Goal: Contribute content: Contribute content

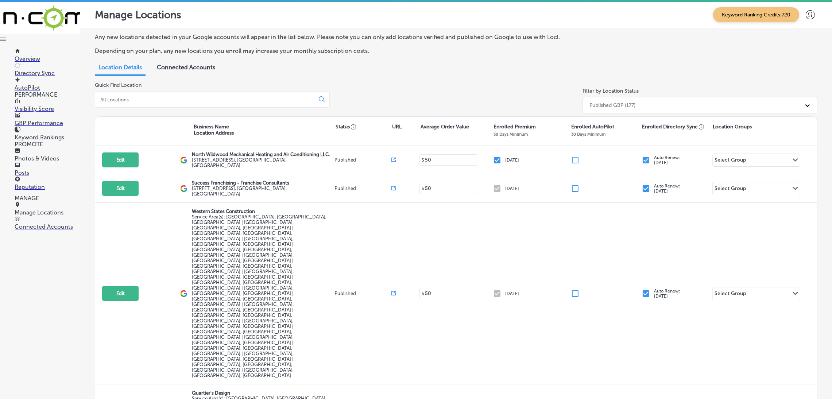
click at [65, 154] on link "Photos & Videos" at bounding box center [48, 155] width 66 height 14
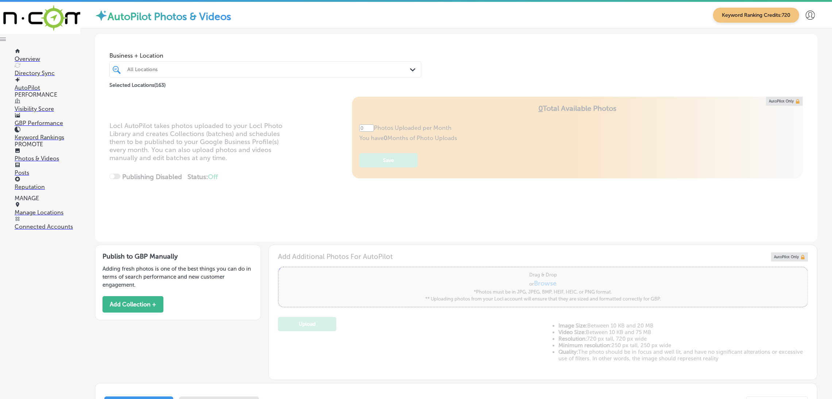
type input "5"
click at [188, 74] on div at bounding box center [252, 70] width 250 height 10
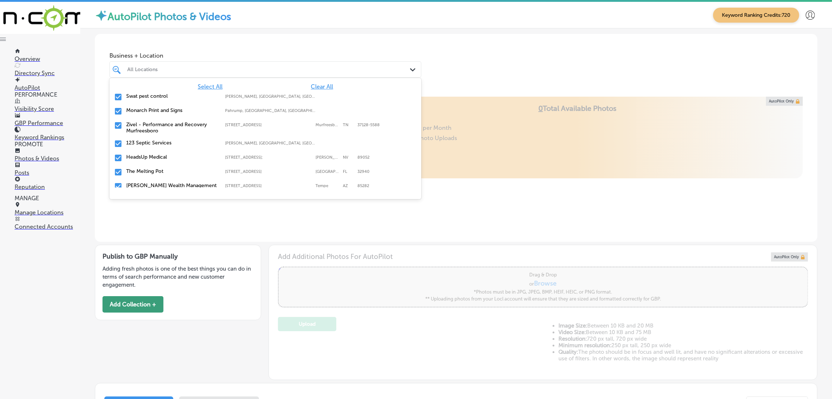
click at [152, 253] on button "Add Collection +" at bounding box center [132, 304] width 61 height 16
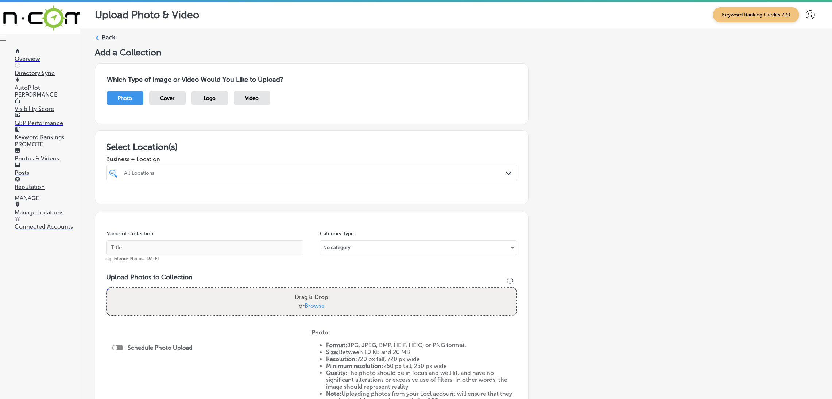
click at [198, 179] on div "All Locations Path Created with Sketch." at bounding box center [311, 173] width 411 height 16
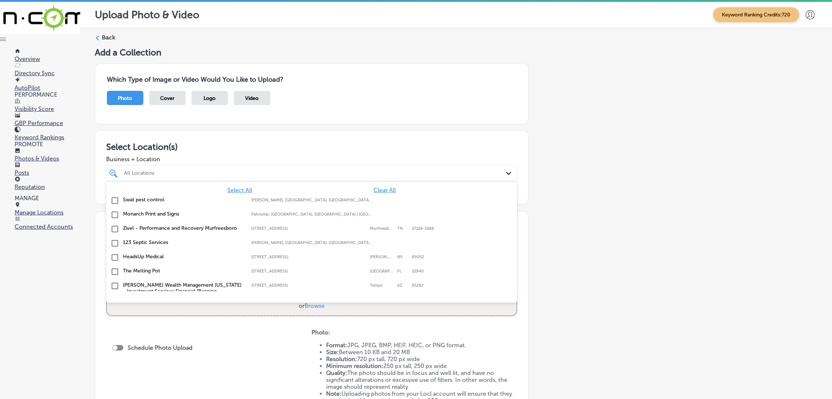
click at [376, 187] on div "Select All Clear All Swat pest control [PERSON_NAME], [GEOGRAPHIC_DATA], [GEOGR…" at bounding box center [311, 236] width 411 height 109
click at [377, 190] on span "Clear All" at bounding box center [384, 190] width 22 height 7
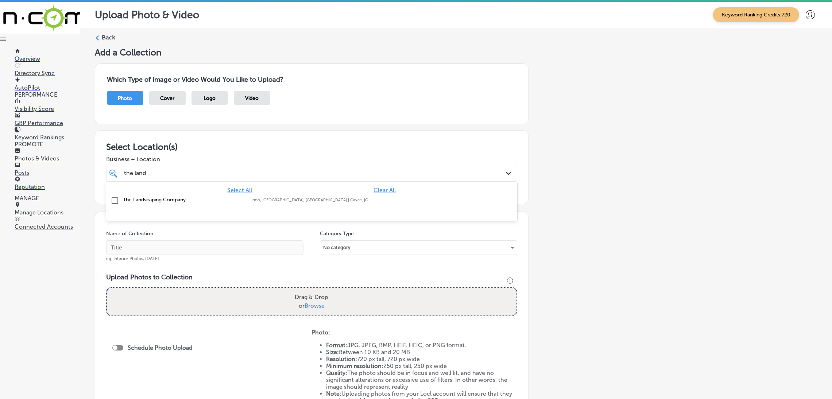
click at [194, 201] on label "The Landscaping Company" at bounding box center [183, 200] width 121 height 6
type input "the land"
click at [560, 182] on div "Add a Collection Which Type of Image or Video Would You Like to Upload? Photo C…" at bounding box center [456, 256] width 722 height 419
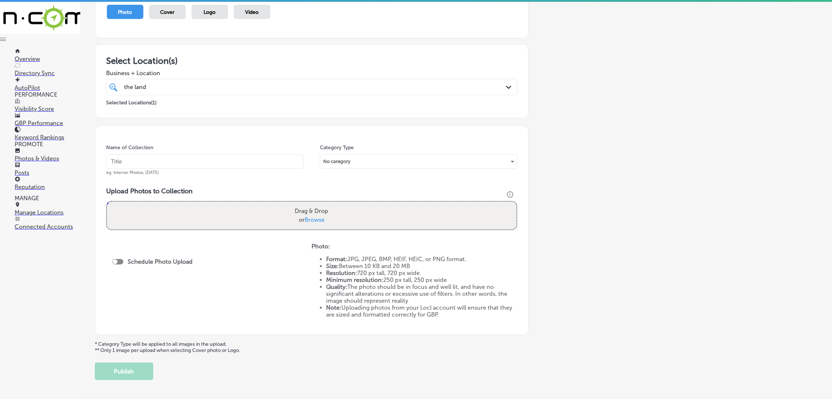
scroll to position [109, 0]
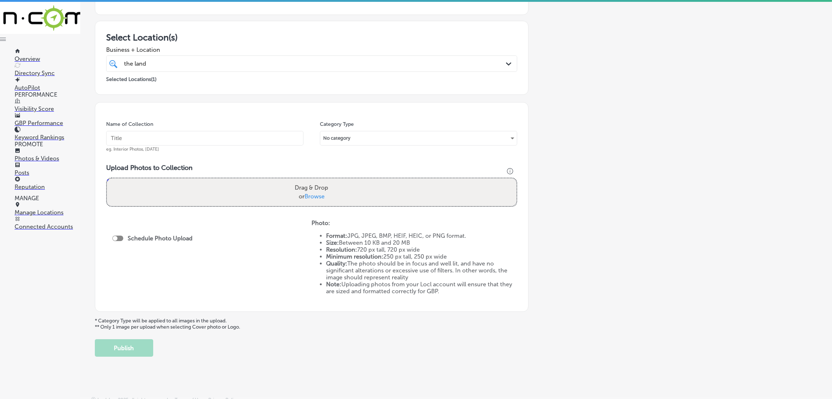
click at [240, 139] on input "text" at bounding box center [204, 138] width 197 height 15
type input "The-Landscping-Company-TLC-landscape-companies-near-me"
click at [255, 144] on input "The-Landscping-Company-TLC-landscape-companies-near-me" at bounding box center [204, 138] width 197 height 15
click at [256, 142] on input "The-Landscping-Company-TLC-landscape-companies-near-me" at bounding box center [204, 138] width 197 height 15
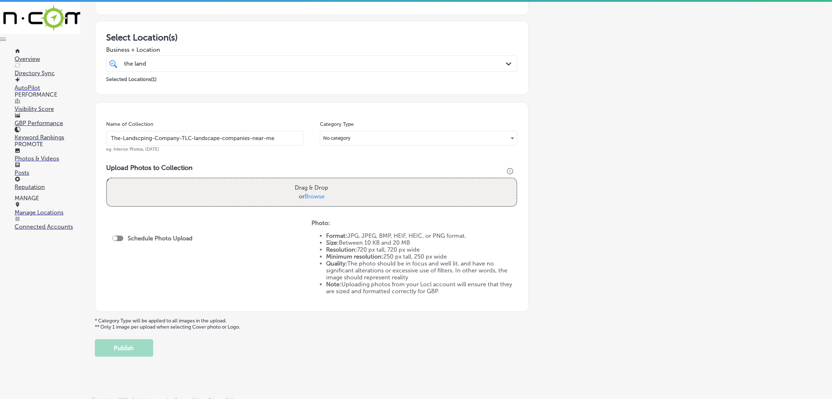
click at [256, 142] on input "The-Landscping-Company-TLC-landscape-companies-near-me" at bounding box center [204, 138] width 197 height 15
click at [270, 160] on div "Name of Collection The-Landscping-Company-TLC-landscape-companies-near-me eg. I…" at bounding box center [312, 207] width 434 height 210
click at [294, 188] on label "Drag & Drop or Browse" at bounding box center [311, 192] width 39 height 23
click at [294, 181] on input "Drag & Drop or Browse" at bounding box center [312, 179] width 410 height 2
type input "C:\fakepath\TLC The Landscaping Company32.png"
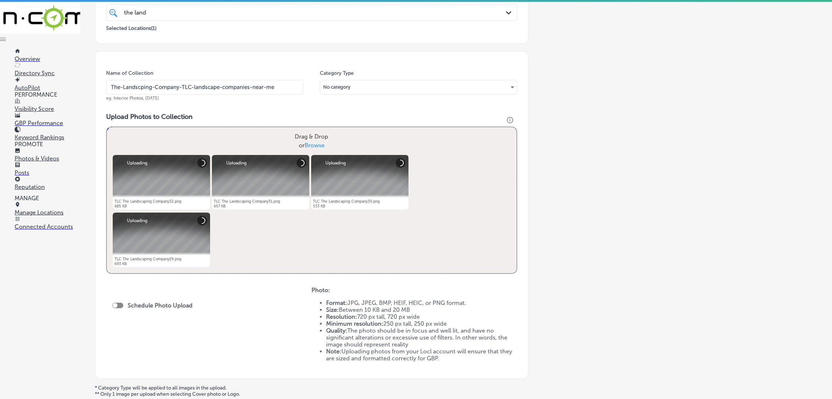
scroll to position [219, 0]
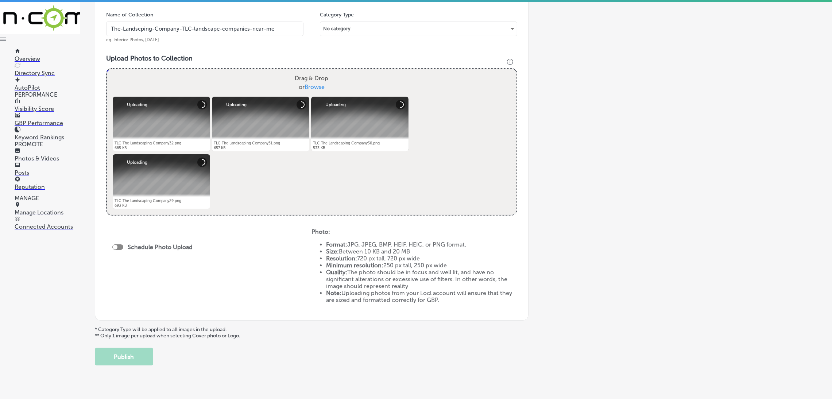
click at [121, 253] on div "Schedule Photo Upload" at bounding box center [154, 248] width 84 height 16
click at [119, 245] on div at bounding box center [117, 246] width 11 height 5
checkbox input "true"
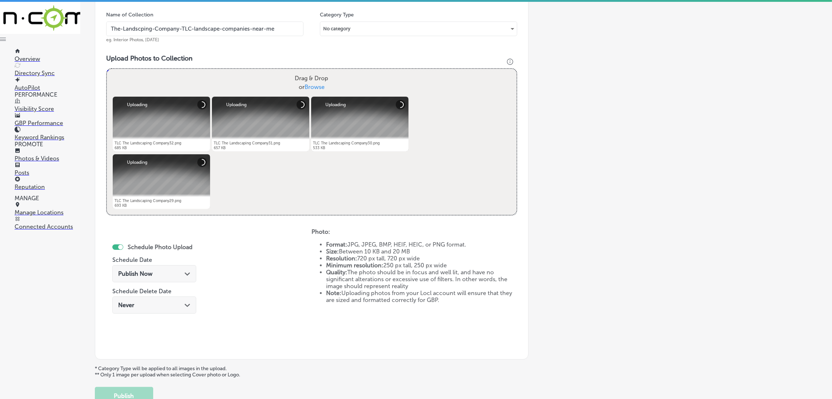
click at [163, 253] on div "Publish Now Path Created with Sketch." at bounding box center [154, 273] width 84 height 17
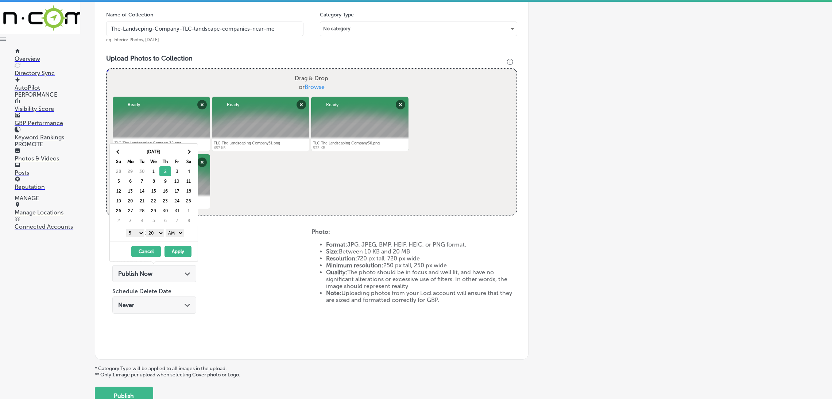
click at [181, 232] on select "AM PM" at bounding box center [175, 233] width 18 height 8
click at [150, 232] on select "00 10 20 30 40 50" at bounding box center [155, 233] width 18 height 8
click at [140, 233] on select "1 2 3 4 5 6 7 8 9 10 11 12" at bounding box center [135, 233] width 18 height 8
click at [180, 250] on button "Apply" at bounding box center [177, 251] width 27 height 11
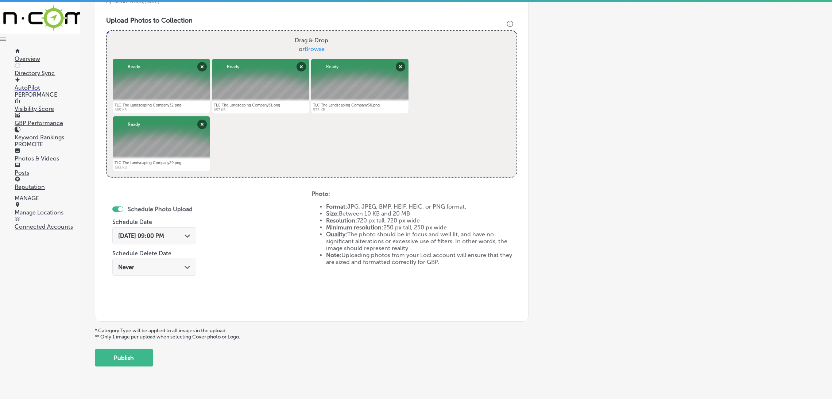
scroll to position [272, 0]
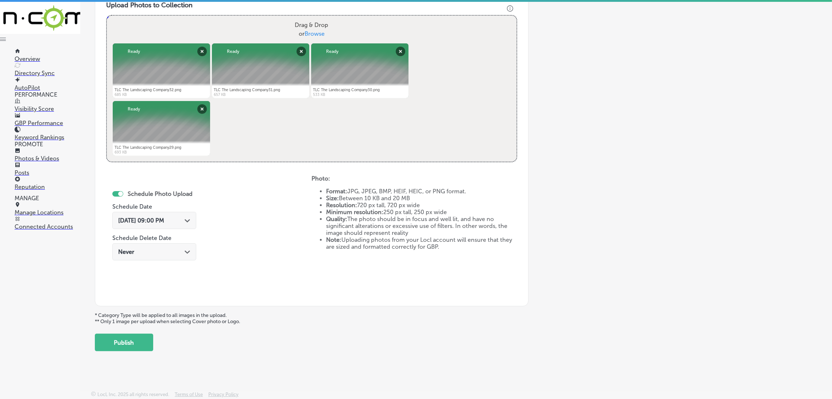
click at [183, 217] on div "[DATE] 09:00 PM Path Created with Sketch." at bounding box center [154, 220] width 72 height 7
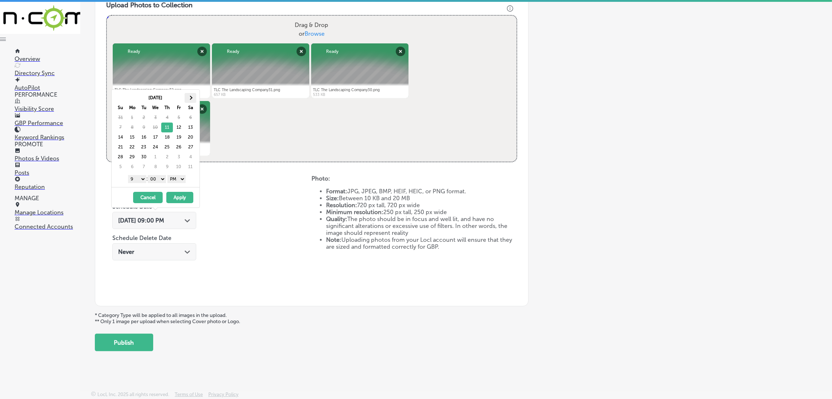
click at [192, 98] on th at bounding box center [191, 98] width 12 height 10
click at [117, 99] on th at bounding box center [121, 98] width 12 height 10
click at [187, 198] on button "Apply" at bounding box center [179, 197] width 27 height 11
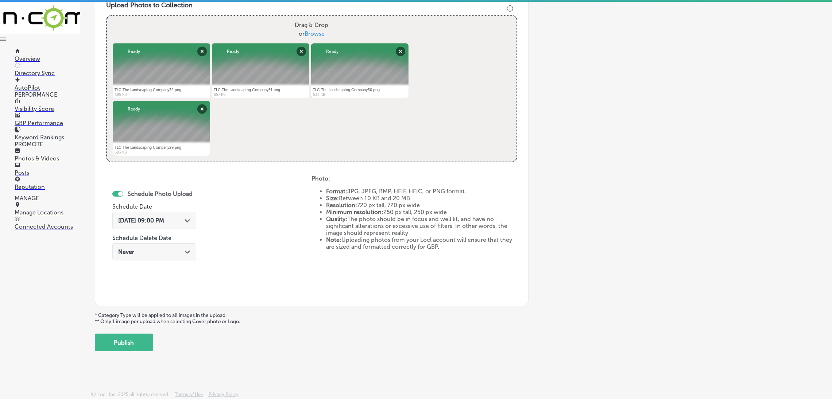
scroll to position [1, 0]
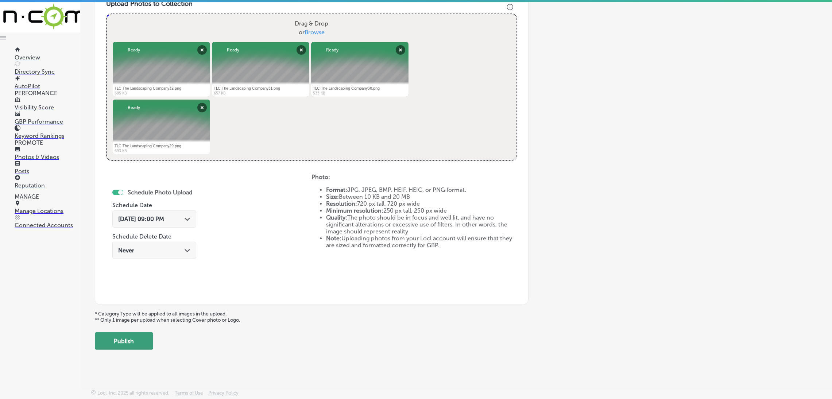
click at [135, 253] on button "Publish" at bounding box center [124, 341] width 58 height 18
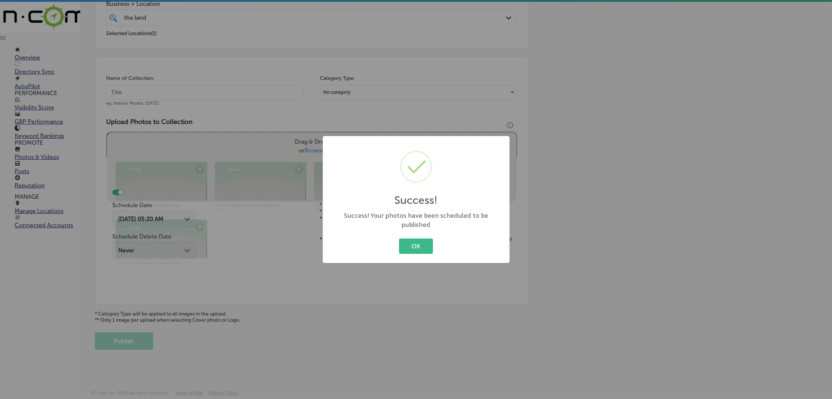
scroll to position [154, 0]
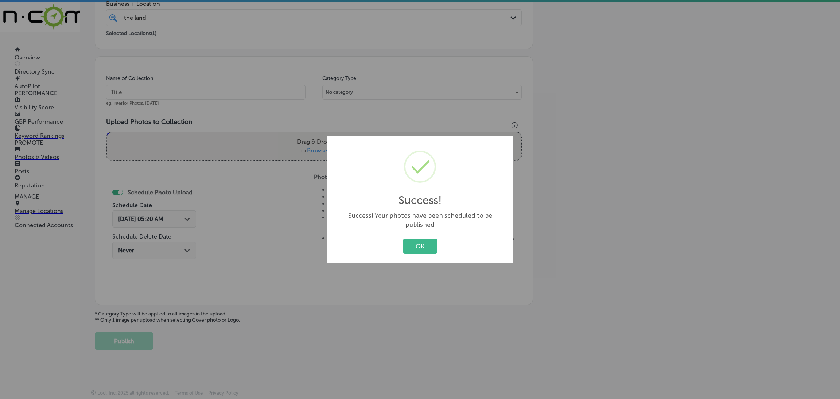
click at [439, 237] on div "OK Cancel" at bounding box center [420, 246] width 172 height 19
click at [417, 241] on button "OK" at bounding box center [420, 245] width 34 height 15
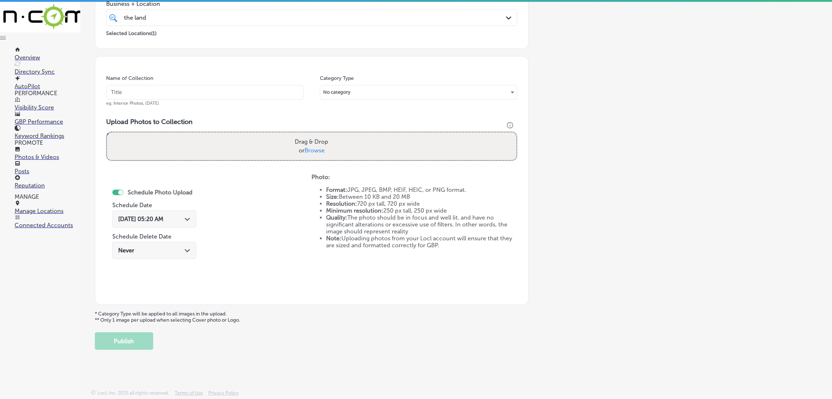
scroll to position [45, 0]
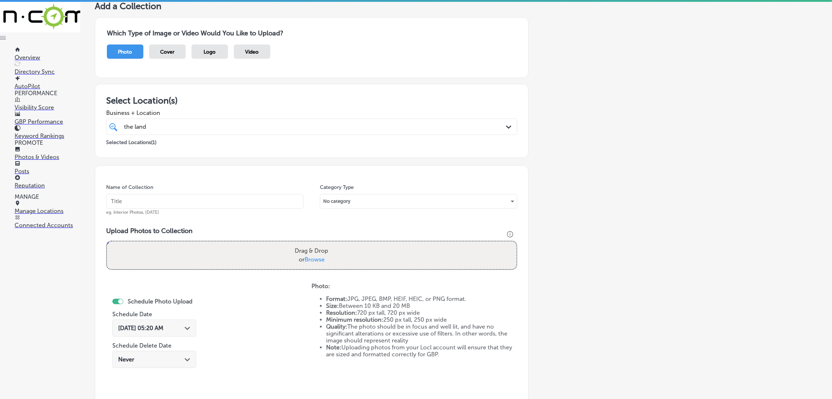
click at [251, 123] on div "the land the land" at bounding box center [292, 127] width 339 height 10
click at [257, 103] on h3 "Select Location(s)" at bounding box center [311, 100] width 411 height 11
click at [202, 205] on input "text" at bounding box center [204, 201] width 197 height 15
paste input "The-Landscping-Company-TLC-landscape-companies-near-me"
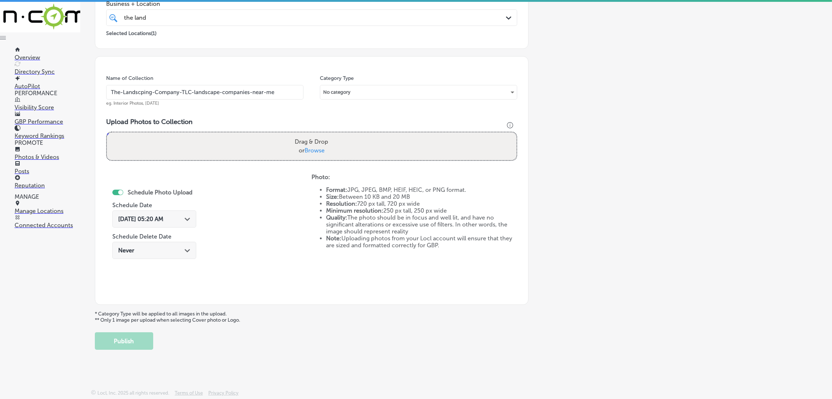
type input "The-Landscping-Company-TLC-landscape-companies-near-me"
click at [240, 136] on div "Drag & Drop or Browse" at bounding box center [312, 146] width 410 height 28
click at [107, 132] on input "Drag & Drop or Browse" at bounding box center [312, 133] width 410 height 2
type input "C:\fakepath\TLC The Landscaping Company28.png"
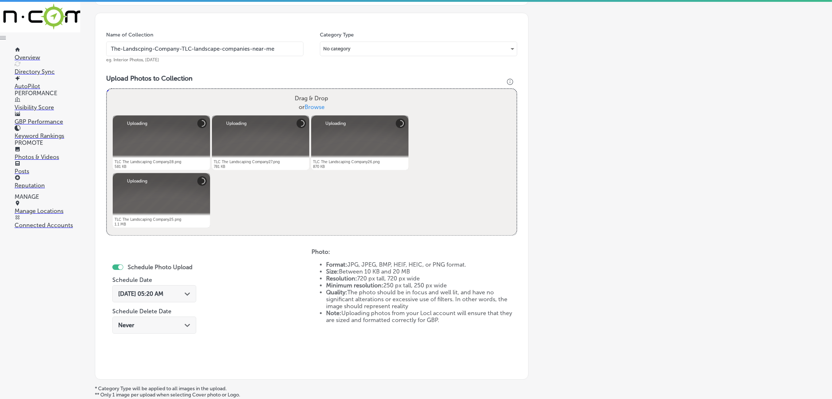
scroll to position [264, 0]
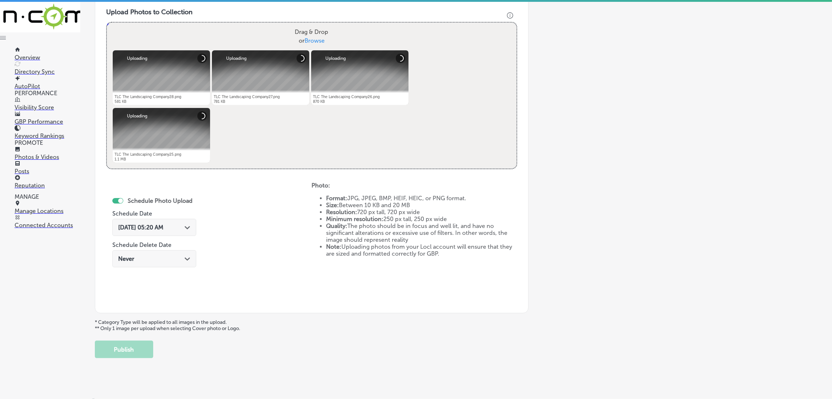
click at [163, 230] on span "[DATE] 05:20 AM" at bounding box center [140, 227] width 45 height 7
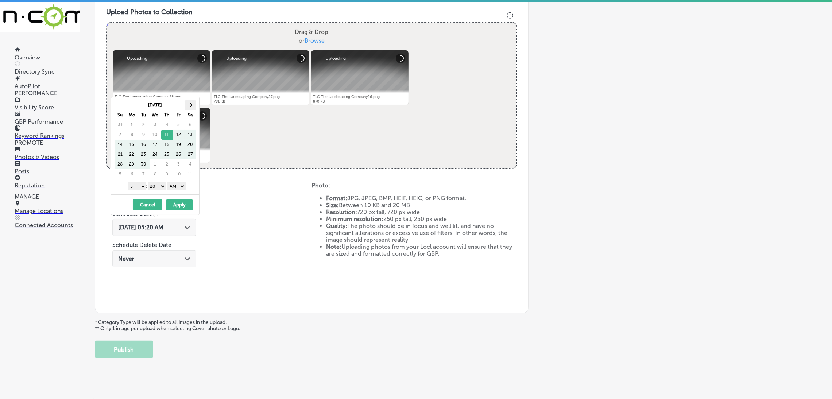
click at [191, 107] on th at bounding box center [191, 105] width 12 height 10
click at [173, 187] on select "AM PM" at bounding box center [176, 186] width 18 height 8
click at [158, 185] on select "00 10 20 30 40 50" at bounding box center [157, 186] width 18 height 8
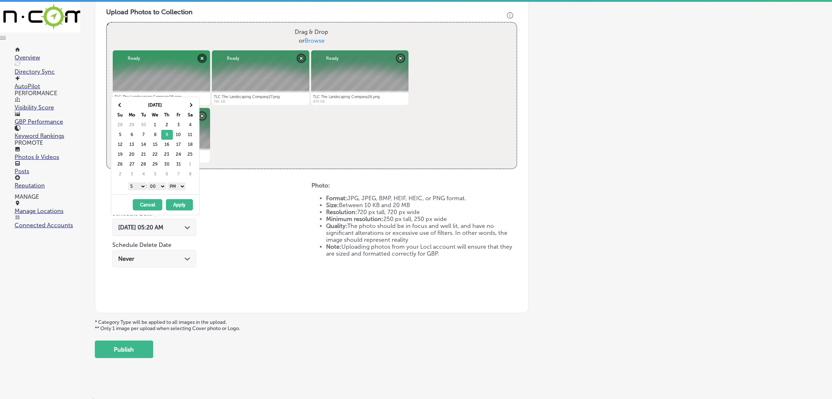
drag, startPoint x: 147, startPoint y: 190, endPoint x: 142, endPoint y: 189, distance: 5.2
click at [142, 189] on select "1 2 3 4 5 6 7 8 9 10 11 12" at bounding box center [137, 186] width 18 height 8
click at [178, 203] on button "Apply" at bounding box center [179, 204] width 27 height 11
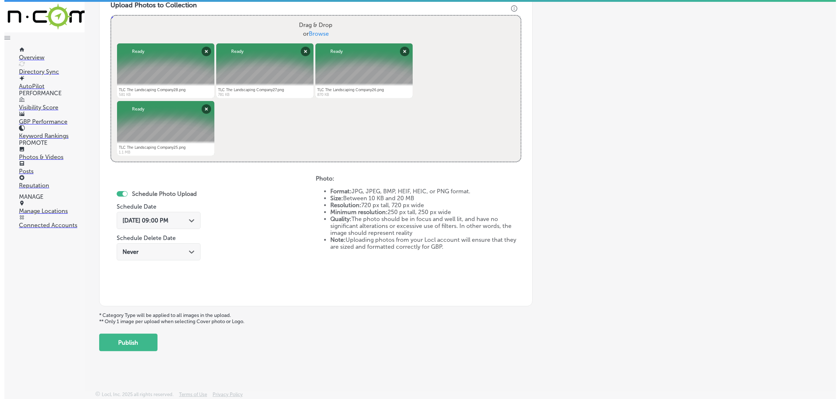
scroll to position [272, 0]
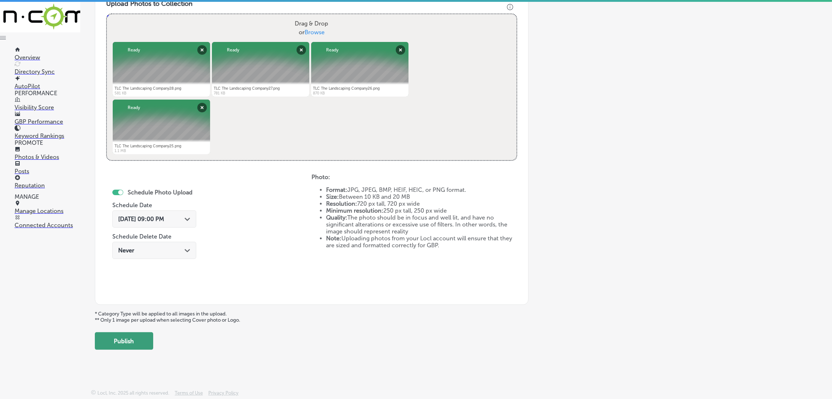
click at [145, 253] on button "Publish" at bounding box center [124, 341] width 58 height 18
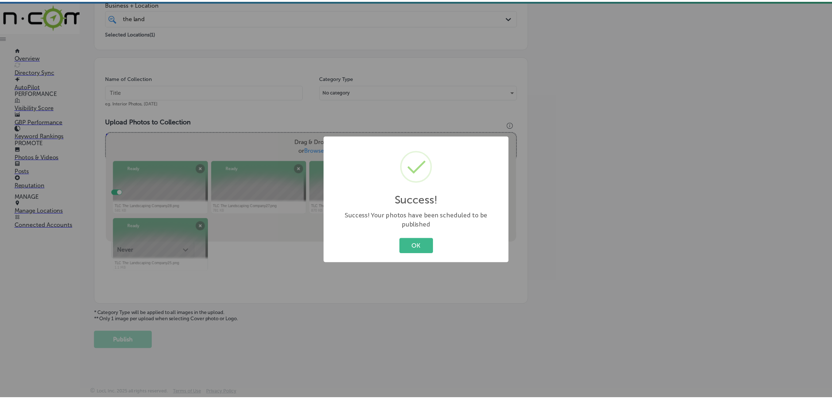
scroll to position [154, 0]
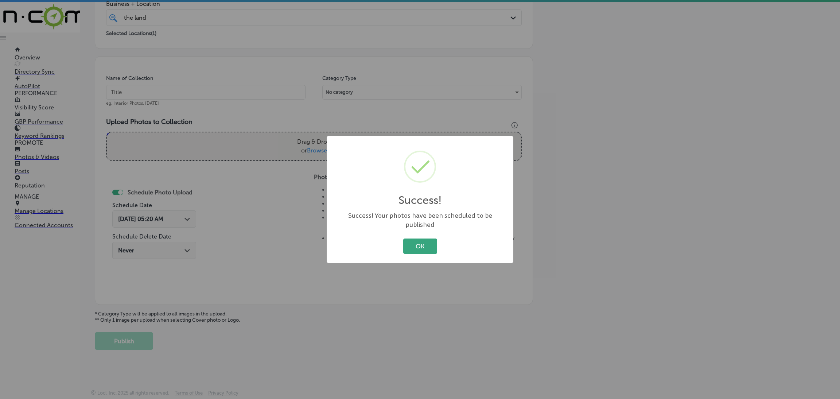
click at [423, 243] on button "OK" at bounding box center [420, 245] width 34 height 15
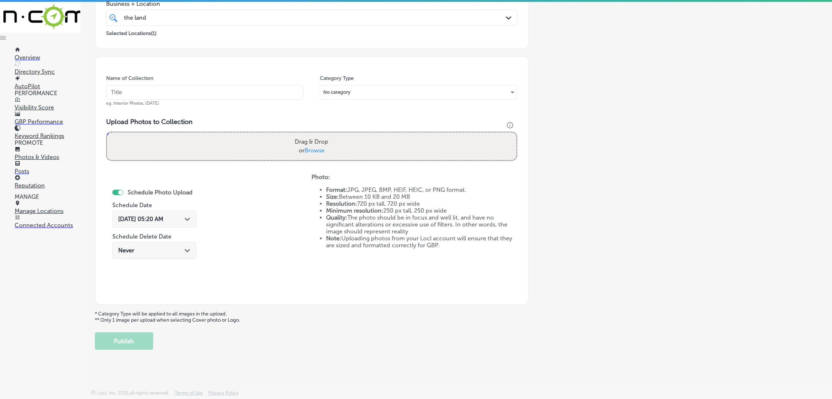
click at [212, 94] on input "text" at bounding box center [204, 92] width 197 height 15
paste input "The-Landscping-Company-TLC-landscape-companies-near-me"
type input "The-Landscping-Company-TLC-landscape-companies-near-me"
click at [321, 141] on label "Drag & Drop or Browse" at bounding box center [311, 146] width 39 height 23
click at [321, 135] on input "Drag & Drop or Browse" at bounding box center [312, 133] width 410 height 2
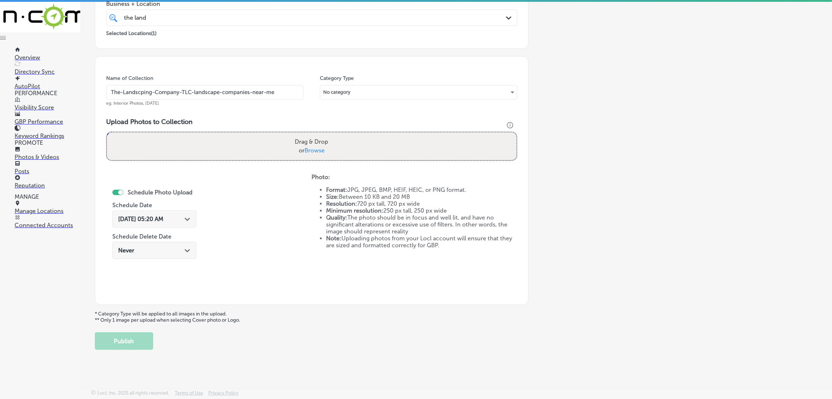
type input "C:\fakepath\TLC The Landscaping Company24.png"
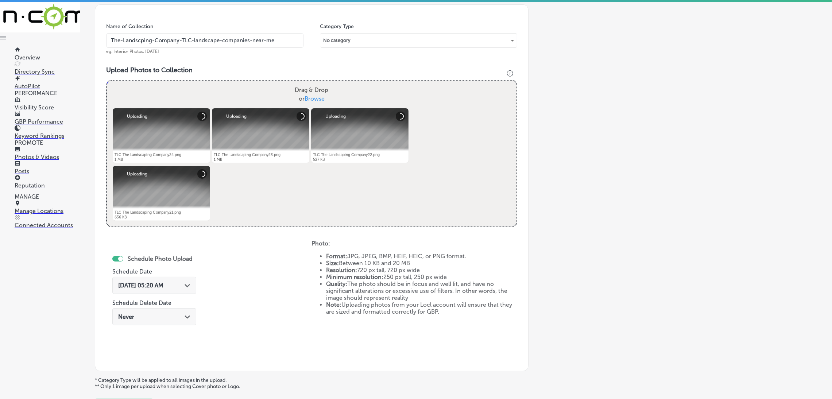
scroll to position [264, 0]
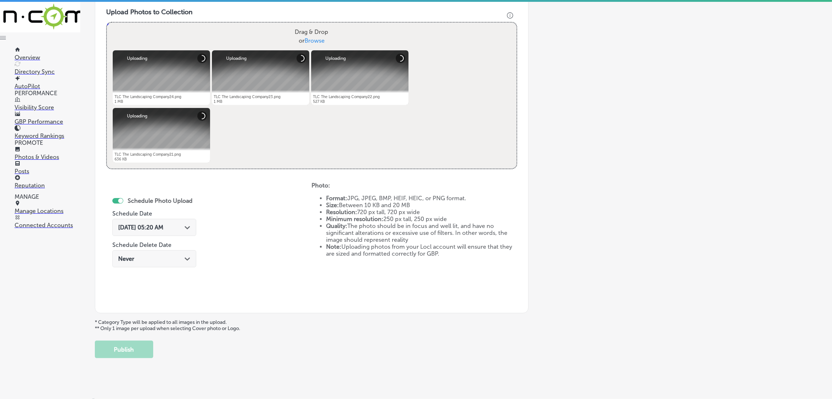
click at [160, 224] on span "[DATE] 05:20 AM" at bounding box center [140, 227] width 45 height 7
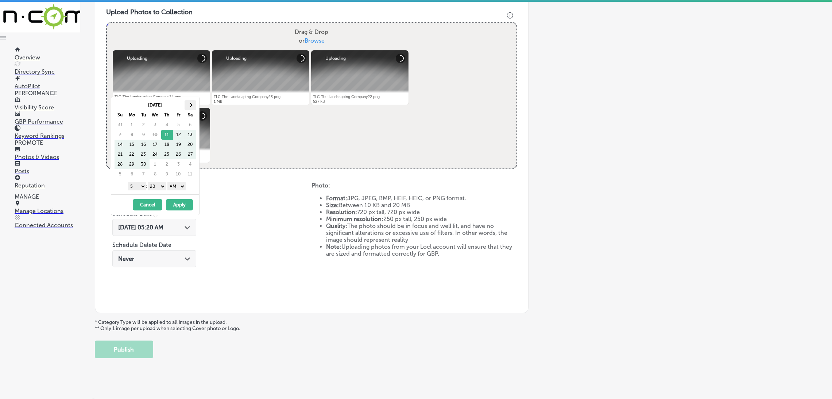
click at [190, 108] on th at bounding box center [191, 105] width 12 height 10
click at [178, 183] on select "AM PM" at bounding box center [176, 186] width 18 height 8
click at [157, 187] on select "00 10 20 30 40 50" at bounding box center [157, 186] width 18 height 8
drag, startPoint x: 140, startPoint y: 184, endPoint x: 142, endPoint y: 189, distance: 4.6
click at [140, 184] on select "1 2 3 4 5 6 7 8 9 10 11 12" at bounding box center [137, 186] width 18 height 8
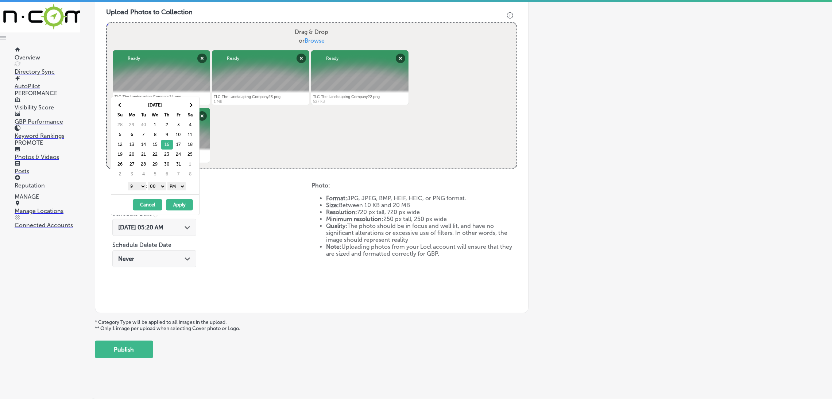
click at [175, 209] on button "Apply" at bounding box center [179, 204] width 27 height 11
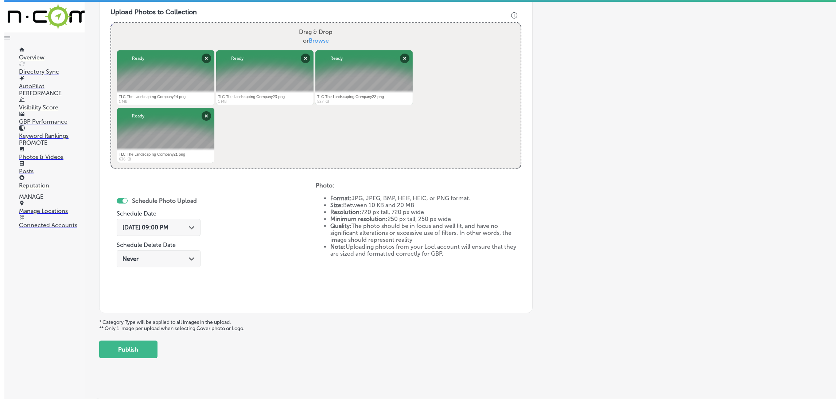
scroll to position [272, 0]
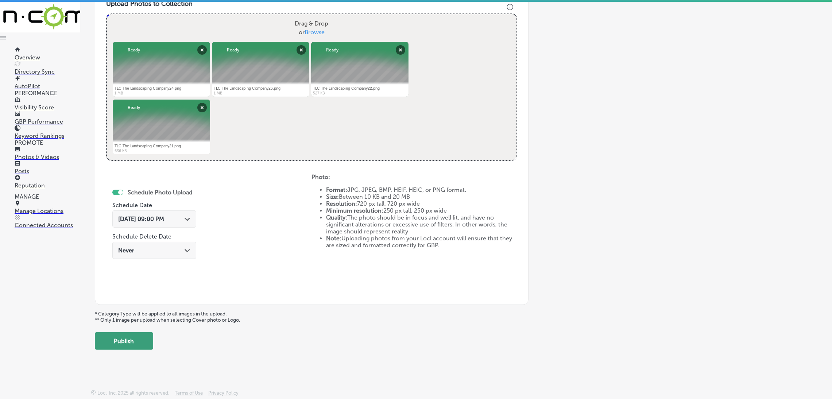
click at [137, 253] on button "Publish" at bounding box center [124, 341] width 58 height 18
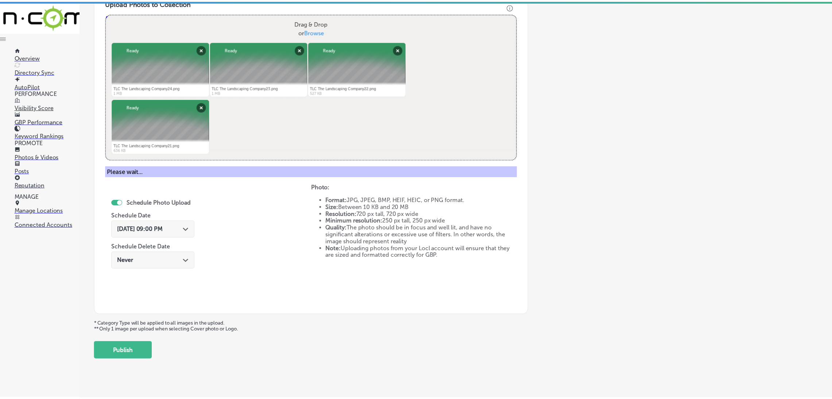
scroll to position [154, 0]
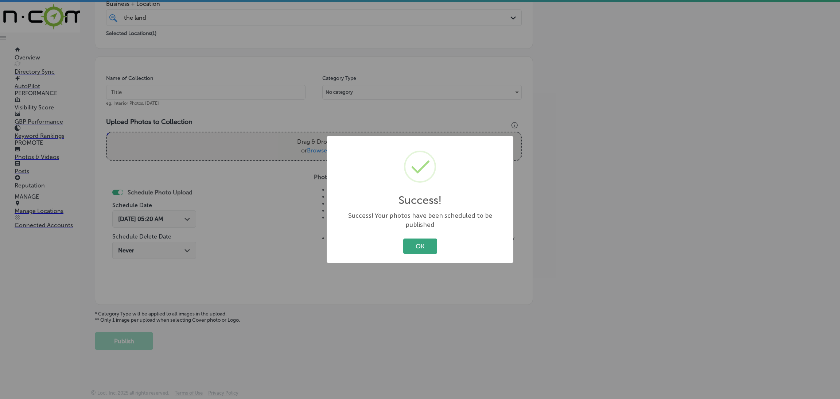
click at [410, 245] on button "OK" at bounding box center [420, 245] width 34 height 15
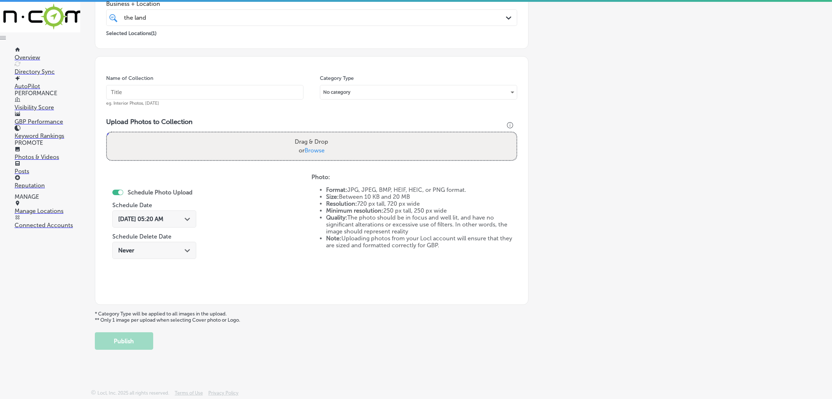
click at [225, 92] on input "text" at bounding box center [204, 92] width 197 height 15
paste input "The-Landscping-Company-TLC-landscape-companies-near-me"
type input "The-Landscping-Company-TLC-landscape-companies-near-me"
click at [292, 138] on label "Drag & Drop or Browse" at bounding box center [311, 146] width 39 height 23
click at [290, 135] on input "Drag & Drop or Browse" at bounding box center [312, 133] width 410 height 2
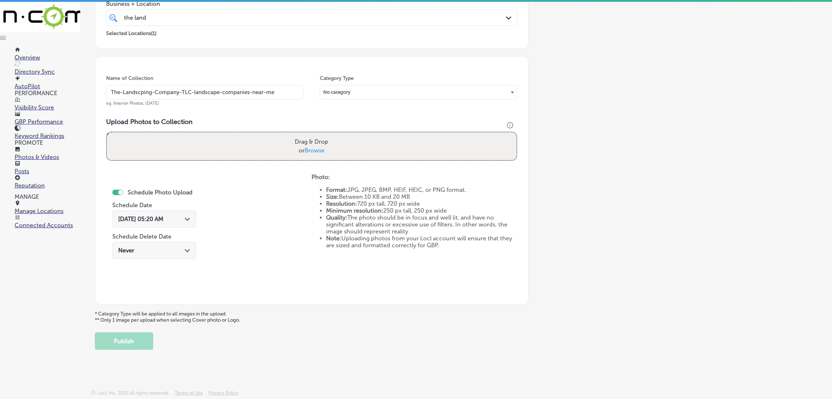
type input "C:\fakepath\TLC The Landscaping Company20.png"
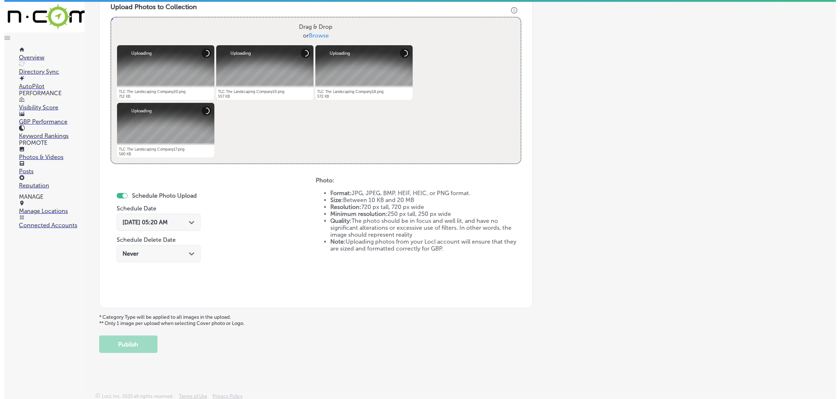
scroll to position [272, 0]
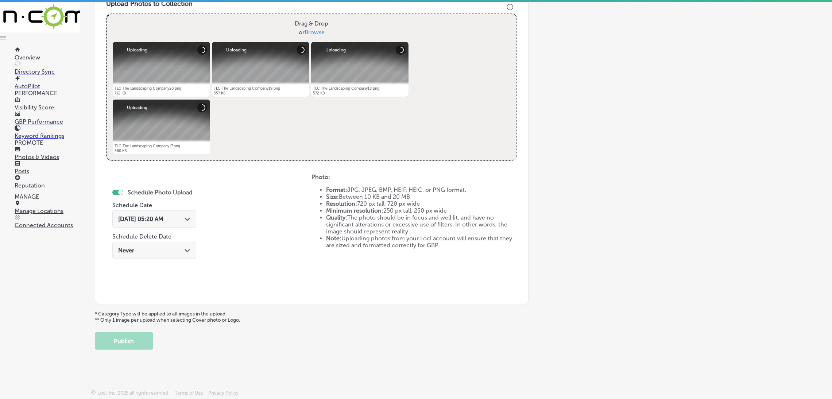
click at [171, 210] on div "[DATE] 05:20 AM Path Created with Sketch." at bounding box center [154, 218] width 84 height 17
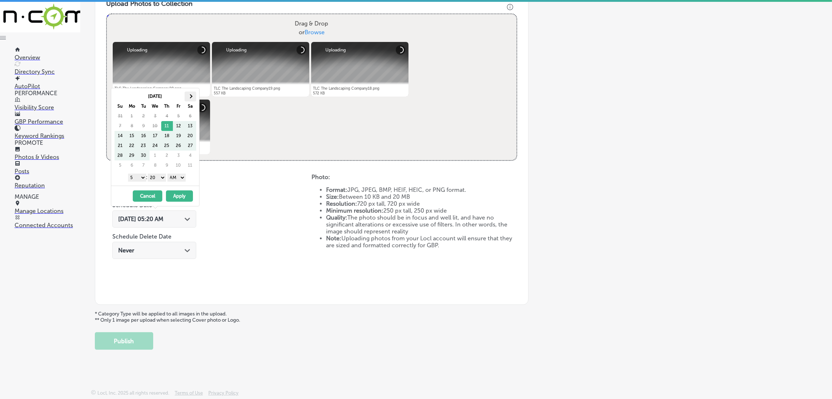
click at [191, 92] on th at bounding box center [191, 97] width 12 height 10
click at [179, 175] on select "AM PM" at bounding box center [176, 178] width 18 height 8
drag, startPoint x: 164, startPoint y: 182, endPoint x: 160, endPoint y: 180, distance: 4.5
click at [160, 180] on select "00 10 20 30 40 50" at bounding box center [157, 178] width 18 height 8
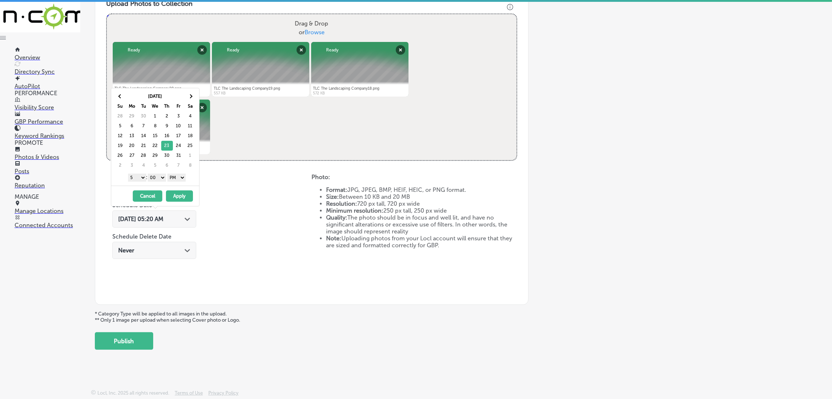
click at [138, 179] on select "1 2 3 4 5 6 7 8 9 10 11 12" at bounding box center [137, 178] width 18 height 8
click at [170, 195] on button "Apply" at bounding box center [179, 195] width 27 height 11
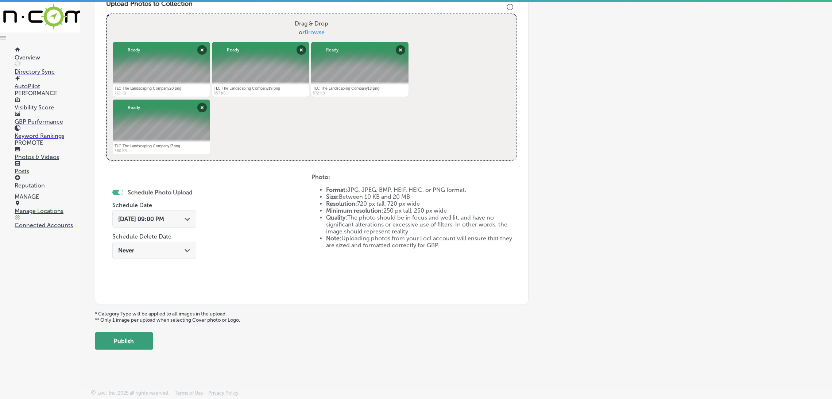
click at [142, 253] on button "Publish" at bounding box center [124, 341] width 58 height 18
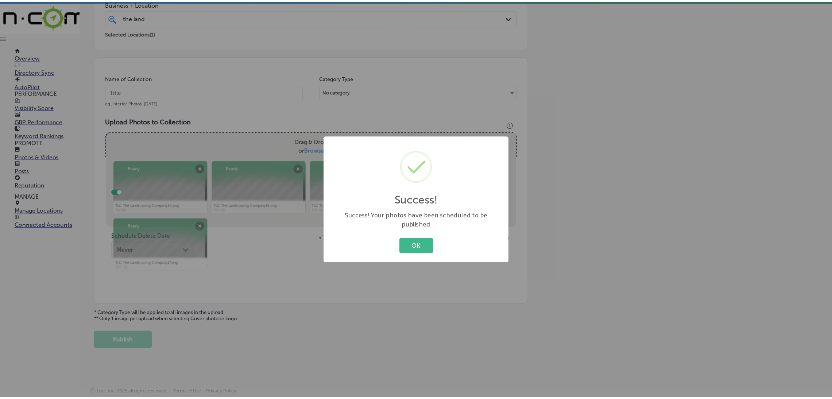
scroll to position [154, 0]
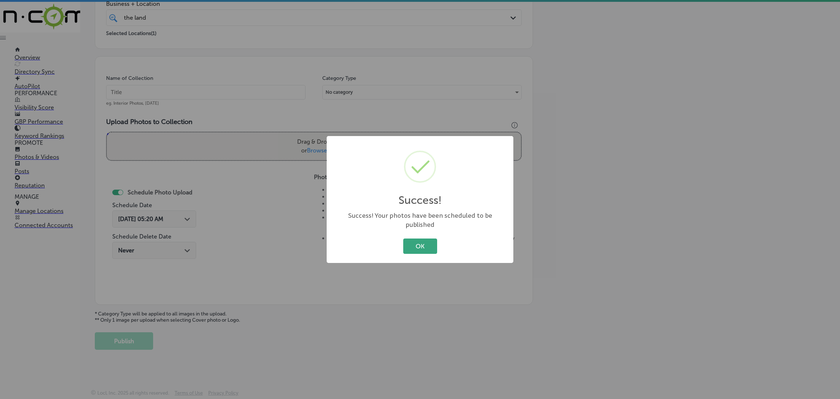
click at [421, 241] on button "OK" at bounding box center [420, 245] width 34 height 15
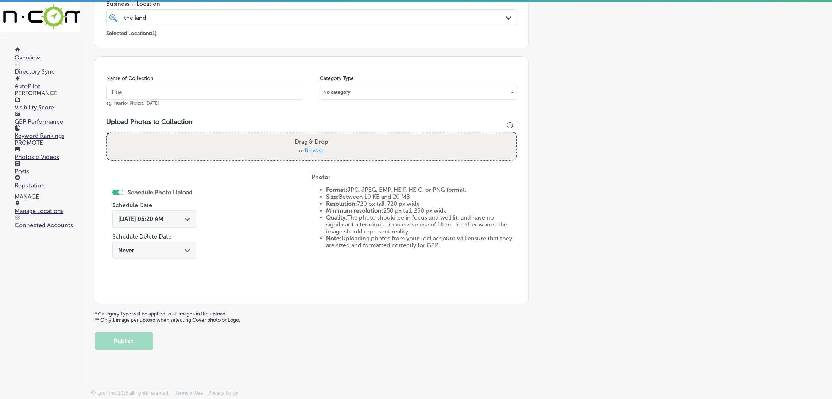
click at [203, 97] on input "text" at bounding box center [204, 92] width 197 height 15
paste input "The-Landscping-Company-TLC-landscape-companies-near-me"
type input "The-Landscping-Company-TLC-landscape-companies-near-me"
click at [312, 144] on label "Drag & Drop or Browse" at bounding box center [311, 146] width 39 height 23
click at [312, 135] on input "Drag & Drop or Browse" at bounding box center [312, 133] width 410 height 2
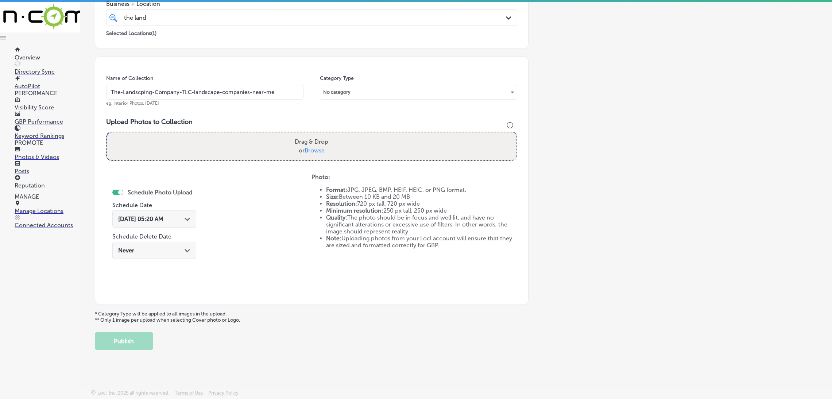
type input "C:\fakepath\TLC The Landscaping Company16.png"
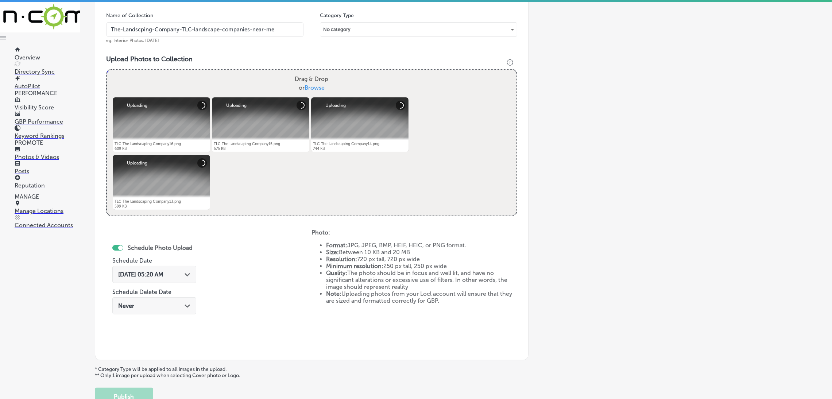
scroll to position [264, 0]
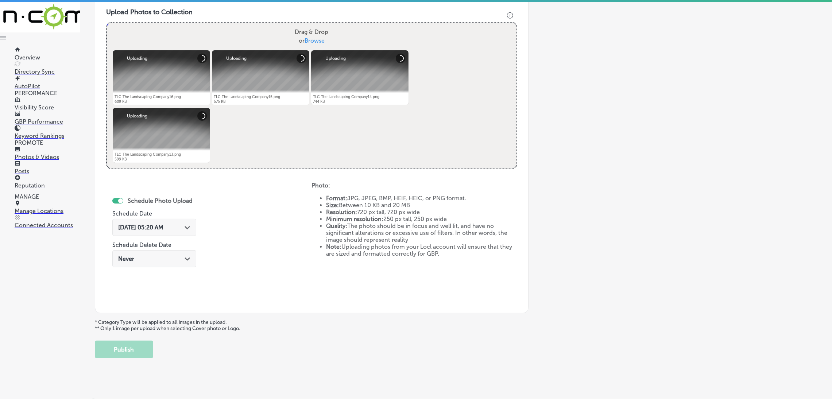
click at [170, 222] on div "[DATE] 05:20 AM Path Created with Sketch." at bounding box center [154, 227] width 84 height 17
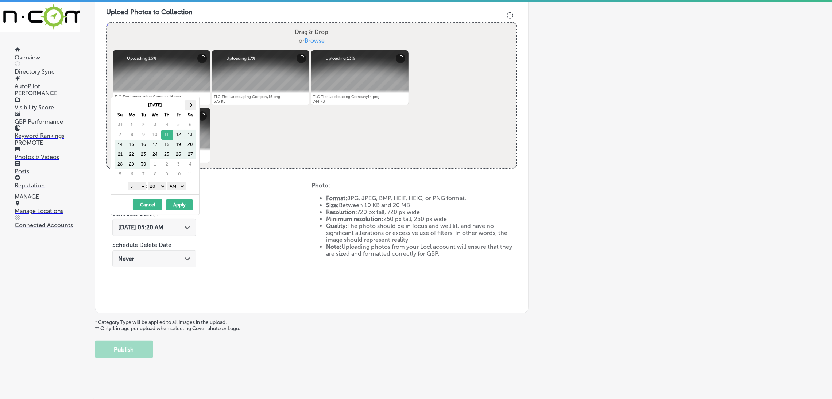
click at [189, 101] on th at bounding box center [191, 105] width 12 height 10
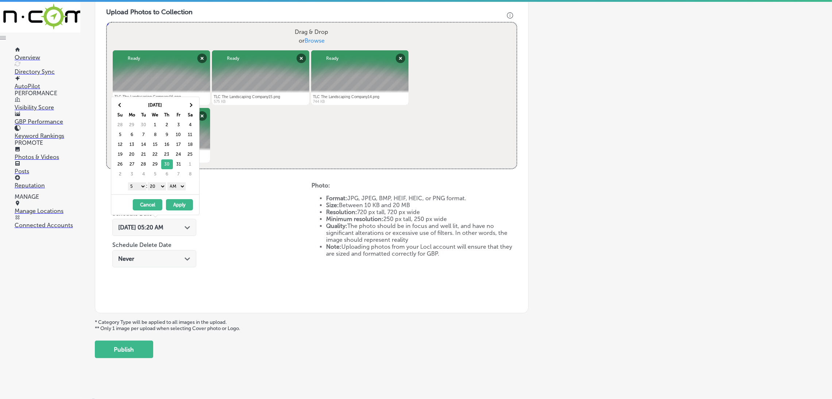
click at [178, 186] on select "AM PM" at bounding box center [176, 186] width 18 height 8
click at [162, 187] on select "00 10 20 30 40 50" at bounding box center [157, 186] width 18 height 8
click at [134, 181] on div "1 2 3 4 5 6 7 8 9 10 11 12 : 00 10 20 30 40 50 AM PM" at bounding box center [156, 186] width 85 height 11
click at [132, 186] on select "1 2 3 4 5 6 7 8 9 10 11 12" at bounding box center [137, 186] width 18 height 8
click at [178, 208] on button "Apply" at bounding box center [179, 204] width 27 height 11
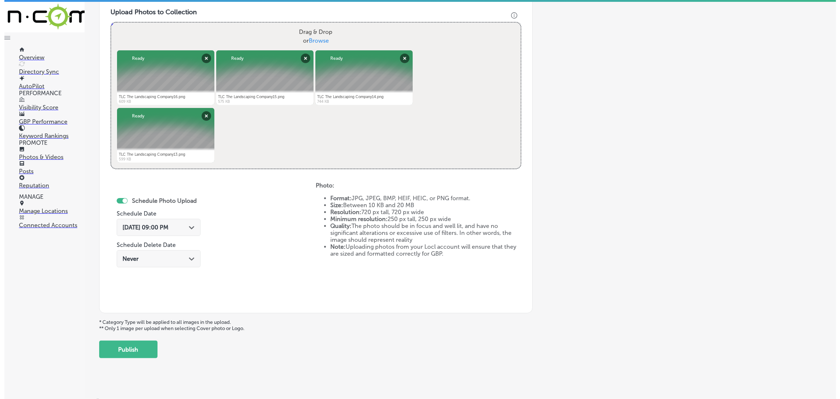
scroll to position [272, 0]
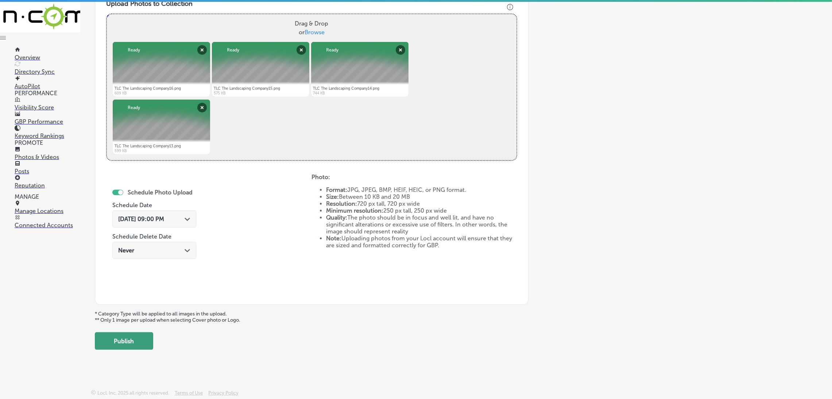
click at [133, 253] on button "Publish" at bounding box center [124, 341] width 58 height 18
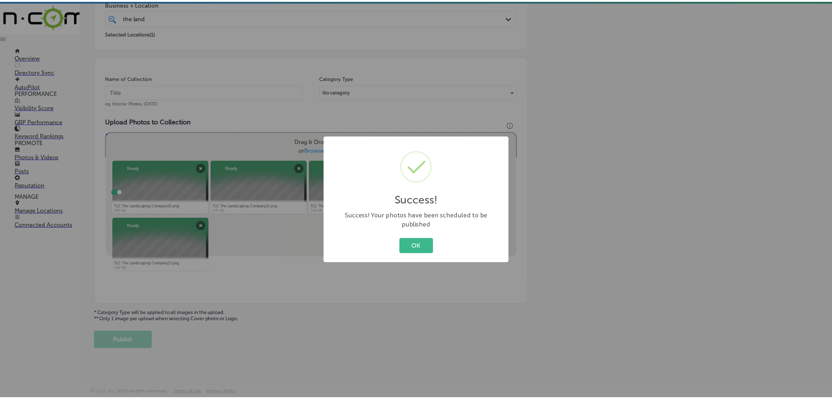
scroll to position [154, 0]
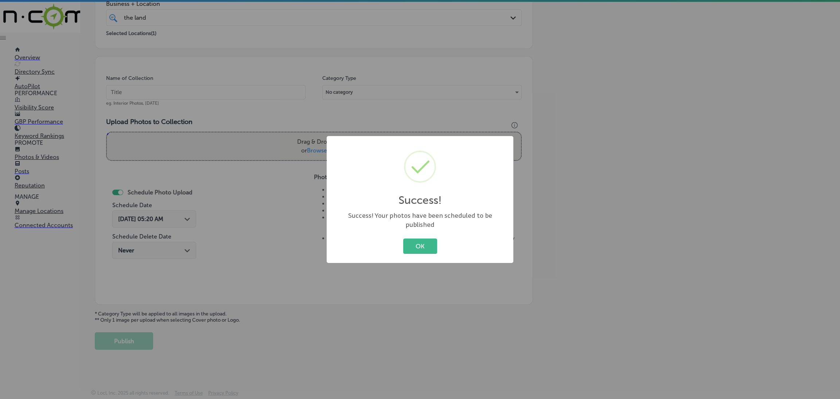
drag, startPoint x: 406, startPoint y: 246, endPoint x: 393, endPoint y: 235, distance: 16.6
click at [406, 243] on button "OK" at bounding box center [420, 245] width 34 height 15
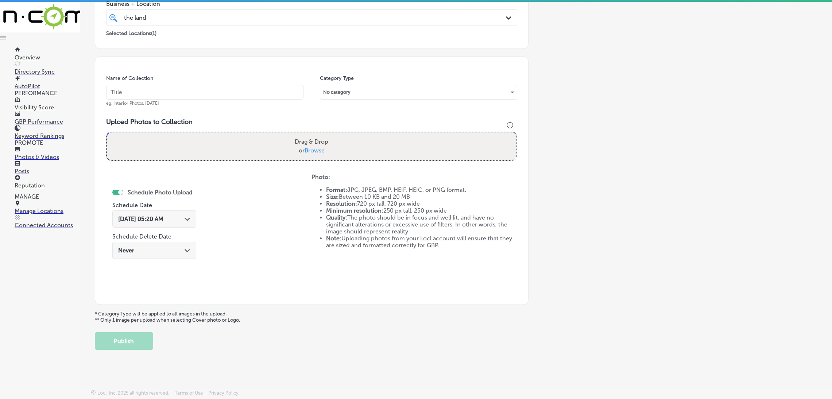
click at [188, 92] on input "text" at bounding box center [204, 92] width 197 height 15
paste input "The-Landscping-Company-TLC-landscape-companies-near-me"
type input "The-Landscping-Company-TLC-landscape-companies-near-me"
click at [293, 147] on label "Drag & Drop or Browse" at bounding box center [311, 146] width 39 height 23
click at [293, 135] on input "Drag & Drop or Browse" at bounding box center [312, 133] width 410 height 2
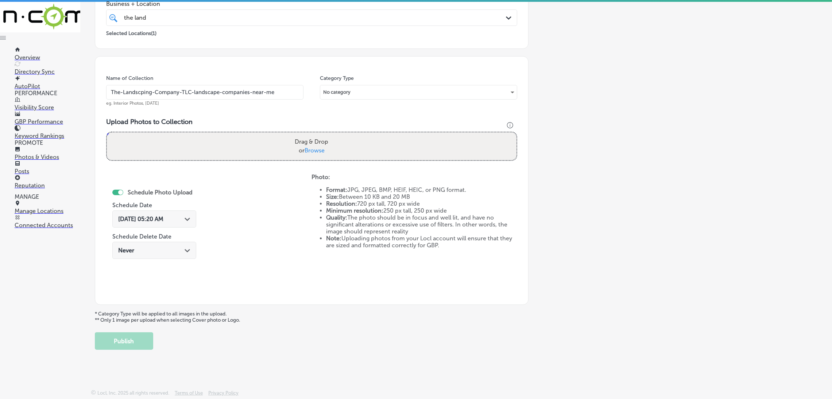
type input "C:\fakepath\TLC The Landscaping Company12.png"
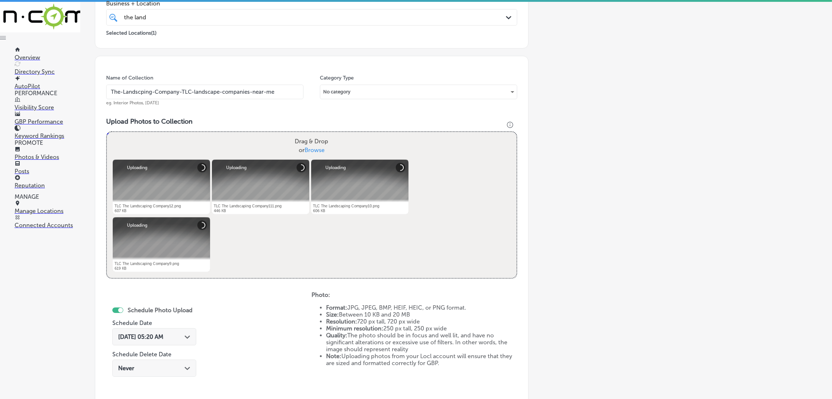
scroll to position [264, 0]
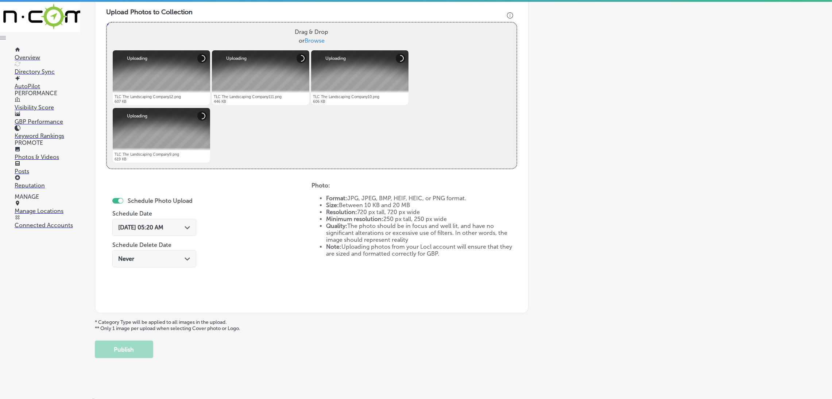
click at [174, 232] on div "[DATE] 05:20 AM Path Created with Sketch." at bounding box center [154, 227] width 84 height 17
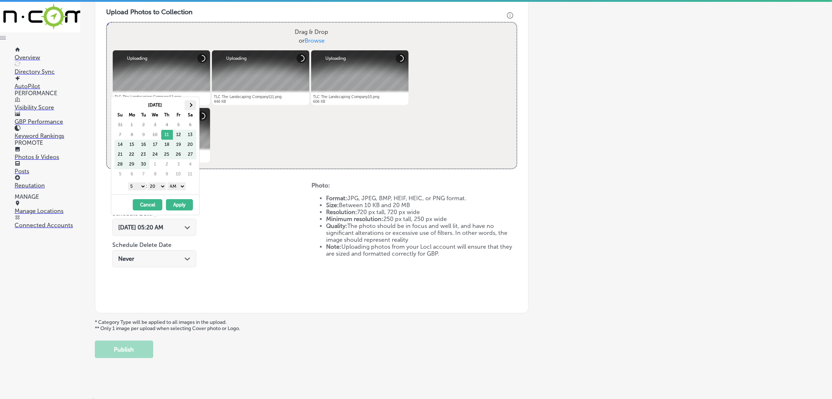
click at [186, 108] on th at bounding box center [191, 105] width 12 height 10
click at [181, 189] on select "AM PM" at bounding box center [176, 186] width 18 height 8
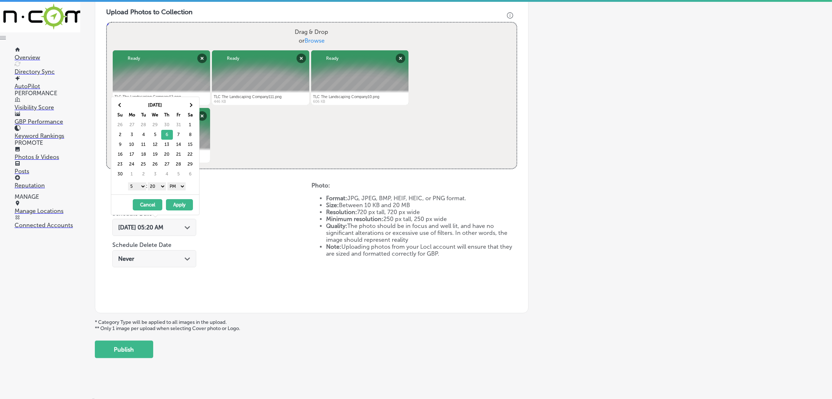
click at [161, 185] on select "00 10 20 30 40 50" at bounding box center [157, 186] width 18 height 8
click at [144, 189] on select "1 2 3 4 5 6 7 8 9 10 11 12" at bounding box center [137, 186] width 18 height 8
click at [176, 210] on button "Apply" at bounding box center [179, 204] width 27 height 11
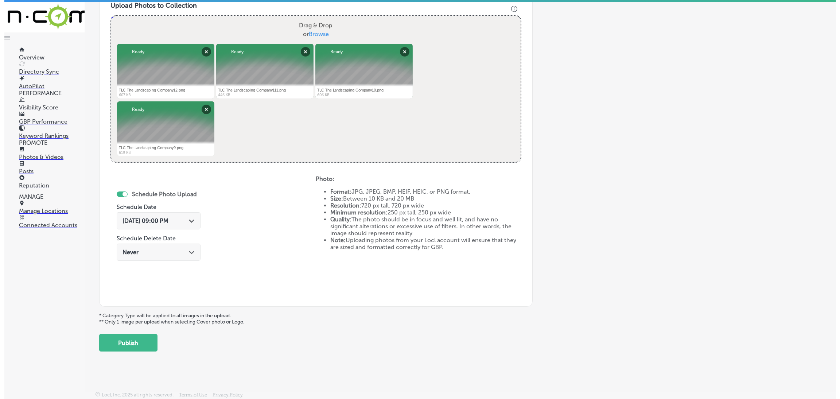
scroll to position [272, 0]
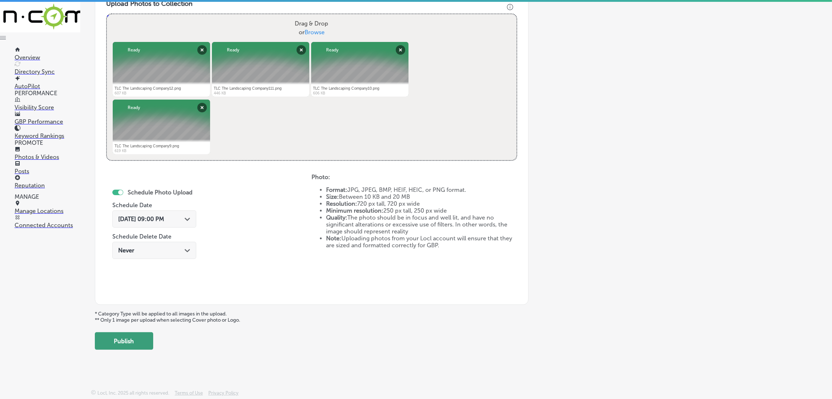
click at [135, 253] on button "Publish" at bounding box center [124, 341] width 58 height 18
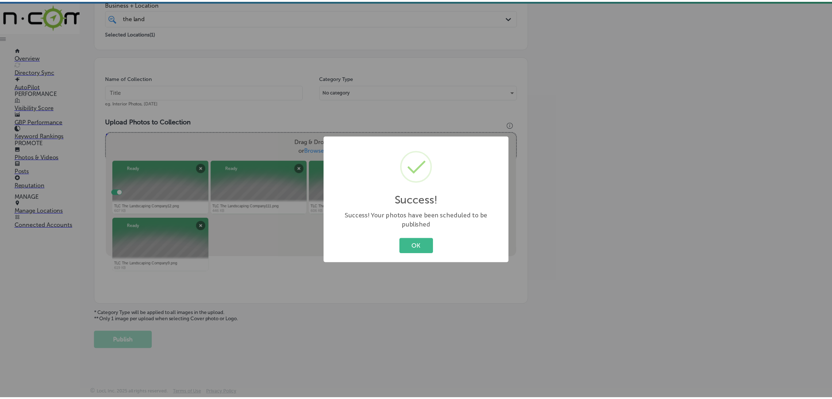
scroll to position [154, 0]
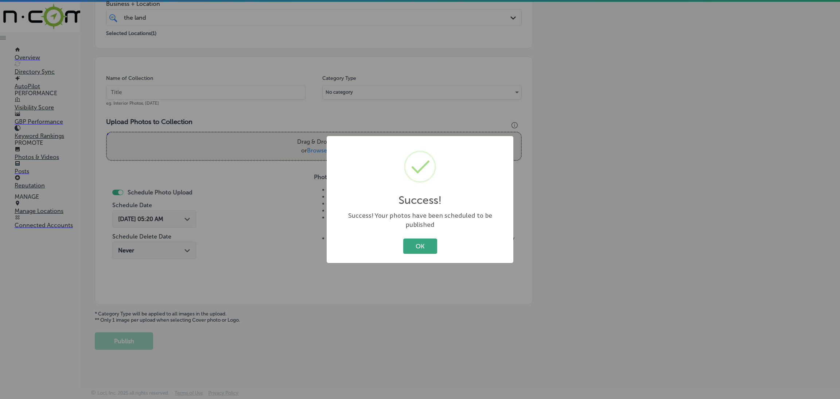
drag, startPoint x: 428, startPoint y: 237, endPoint x: 303, endPoint y: 154, distance: 150.1
click at [426, 238] on button "OK" at bounding box center [420, 245] width 34 height 15
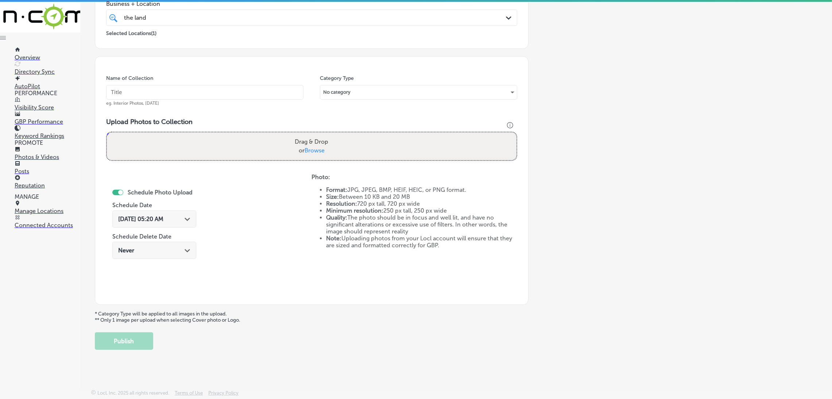
click at [287, 89] on input "text" at bounding box center [204, 92] width 197 height 15
paste input "The-Landscping-Company-TLC-landscape-companies-near-me"
type input "The-Landscping-Company-TLC-landscape-companies-near-me"
click at [348, 160] on div "Upload Photos to Collection Powered by PQINA Drag & Drop or Browse TLC The Land…" at bounding box center [311, 142] width 411 height 49
click at [348, 149] on div "Drag & Drop or Browse" at bounding box center [312, 146] width 410 height 28
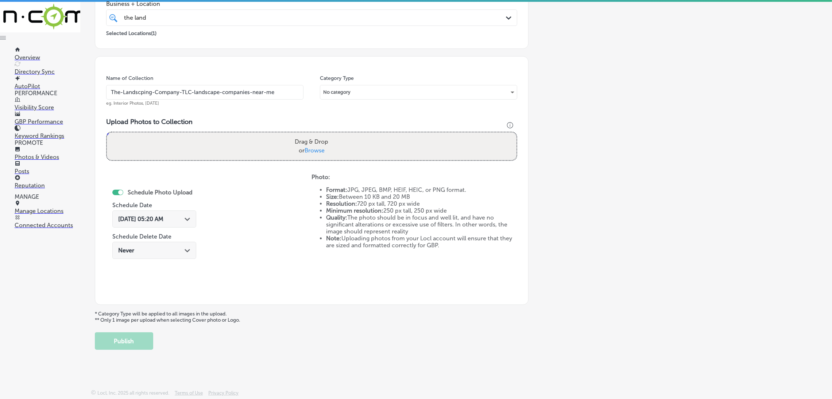
click at [107, 132] on input "Drag & Drop or Browse" at bounding box center [312, 133] width 410 height 2
type input "C:\fakepath\TLC The Landscaping Company8.png"
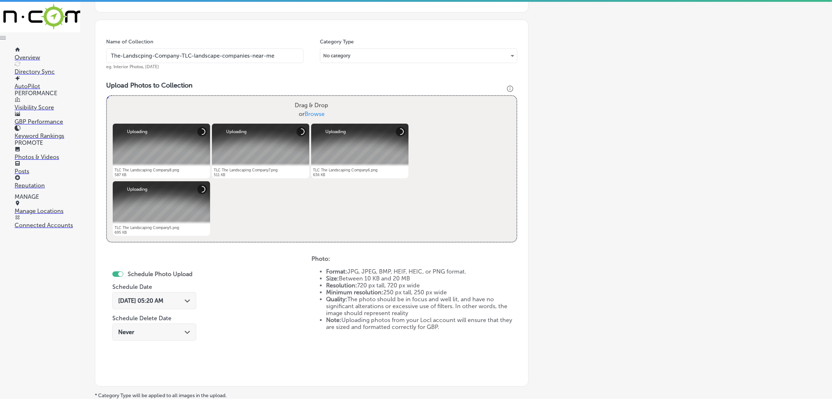
scroll to position [209, 0]
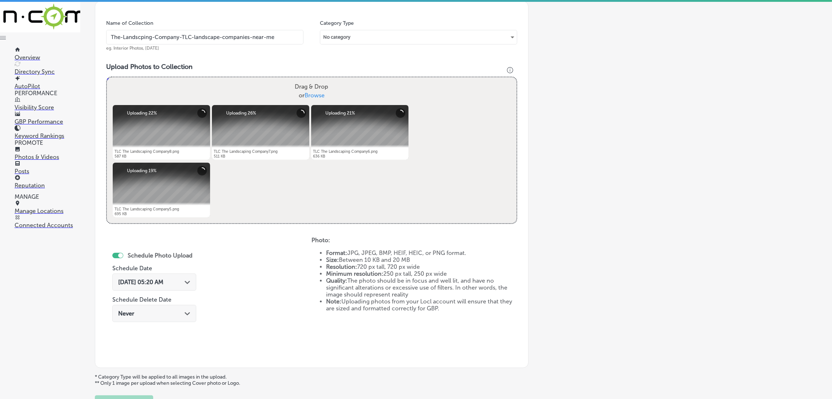
click at [169, 253] on div "[DATE] 05:20 AM Path Created with Sketch." at bounding box center [154, 282] width 84 height 17
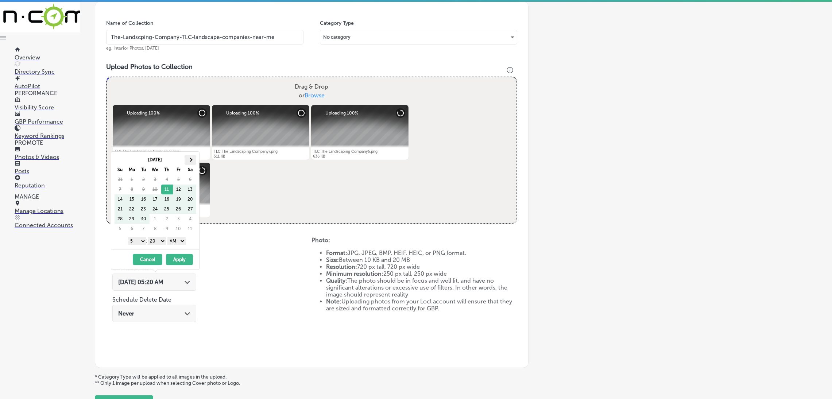
click at [191, 164] on th at bounding box center [191, 160] width 12 height 10
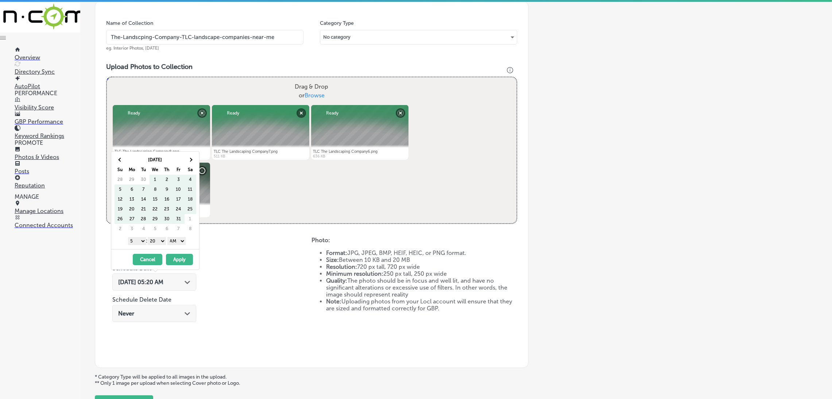
click at [191, 164] on th at bounding box center [191, 160] width 12 height 10
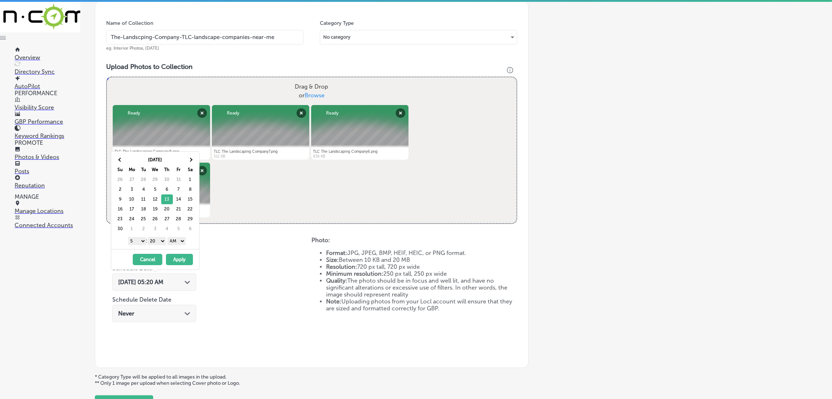
click at [182, 244] on select "AM PM" at bounding box center [176, 241] width 18 height 8
click at [162, 238] on select "00 10 20 30 40 50" at bounding box center [157, 241] width 18 height 8
click at [143, 239] on select "1 2 3 4 5 6 7 8 9 10 11 12" at bounding box center [137, 241] width 18 height 8
click at [176, 253] on button "Apply" at bounding box center [179, 259] width 27 height 11
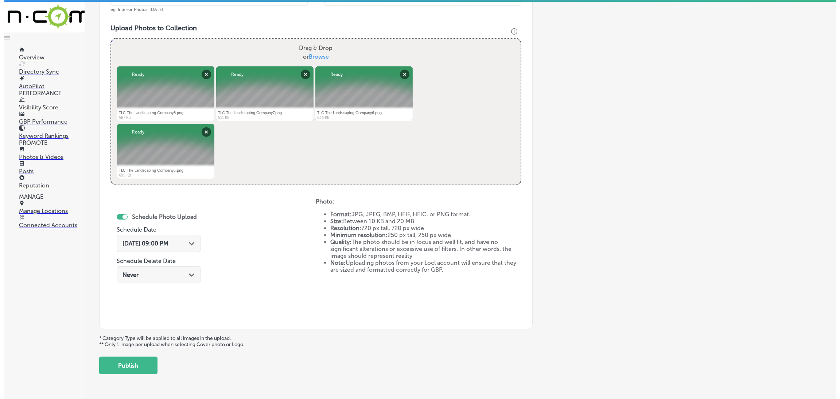
scroll to position [272, 0]
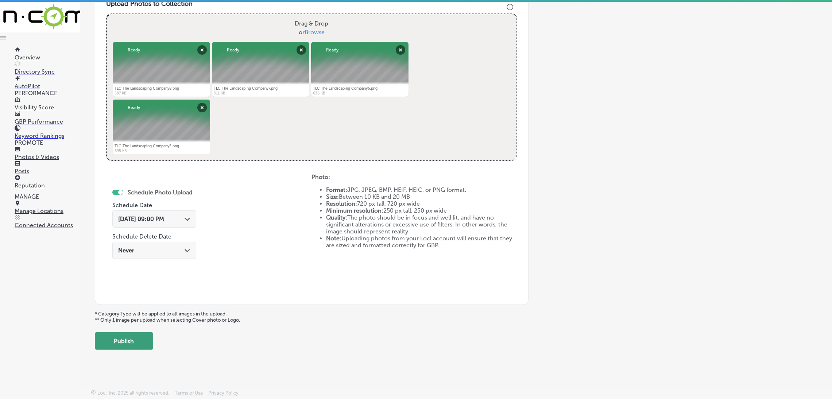
click at [151, 253] on button "Publish" at bounding box center [124, 341] width 58 height 18
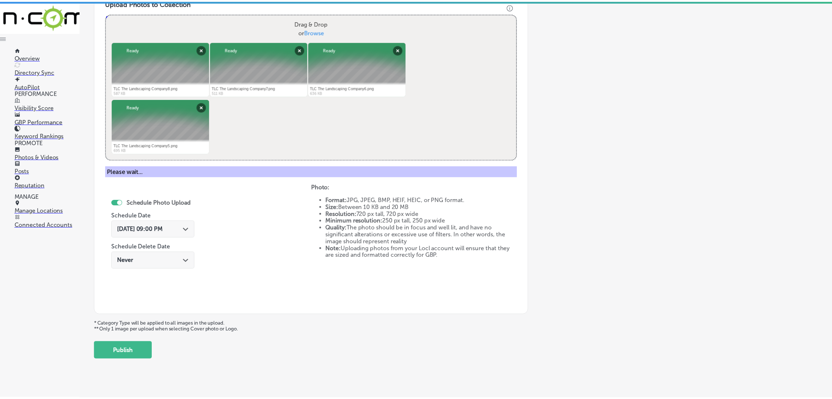
scroll to position [154, 0]
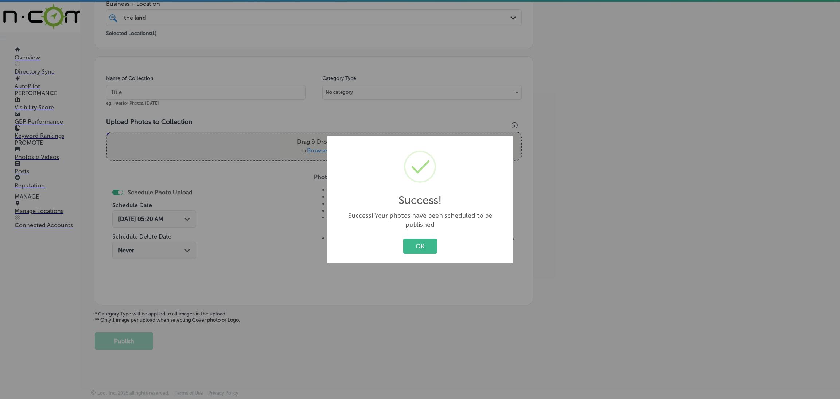
click at [419, 223] on div "Success! Your photos have been scheduled to be published" at bounding box center [420, 220] width 172 height 18
click at [401, 241] on div "OK Cancel" at bounding box center [420, 246] width 172 height 19
click at [407, 243] on button "OK" at bounding box center [420, 245] width 34 height 15
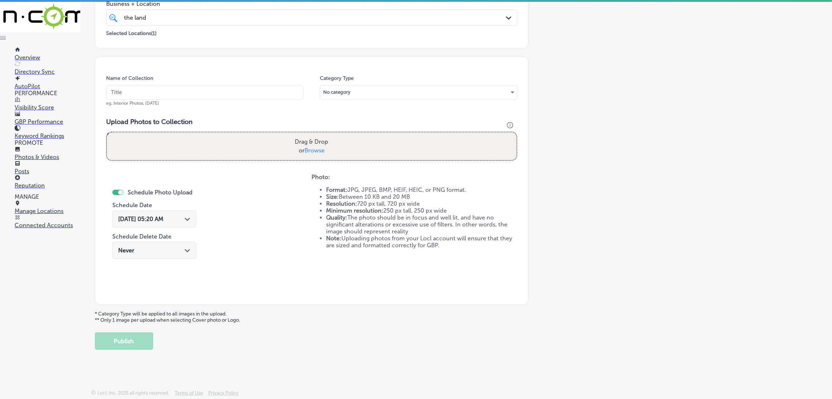
click at [269, 92] on input "text" at bounding box center [204, 92] width 197 height 15
paste input "The-Landscping-Company-TLC-landscape-companies-near-me"
type input "The-Landscping-Company-TLC-landscape-companies-near-me"
click at [342, 134] on div "Drag & Drop or Browse" at bounding box center [312, 146] width 410 height 28
click at [107, 132] on input "Drag & Drop or Browse" at bounding box center [312, 133] width 410 height 2
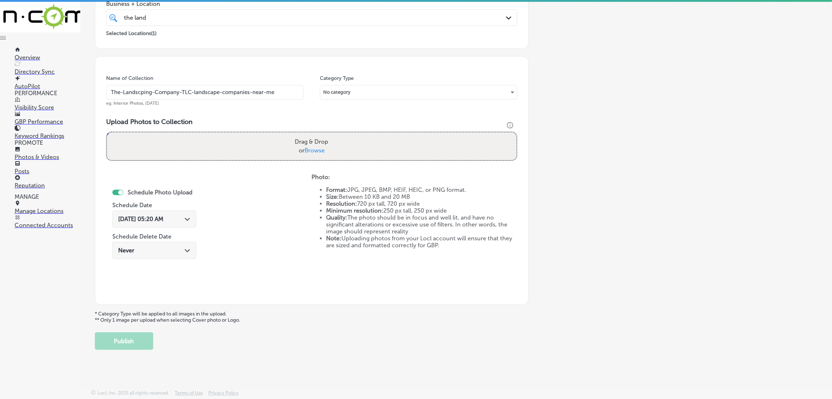
type input "C:\fakepath\TLC The Landscaping Company4.png"
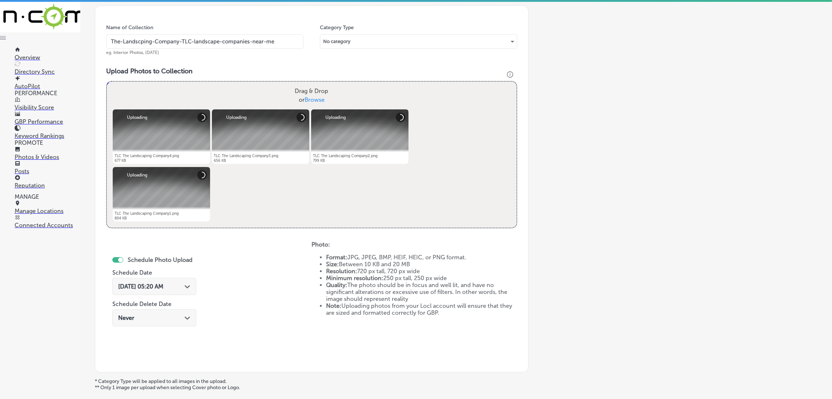
scroll to position [264, 0]
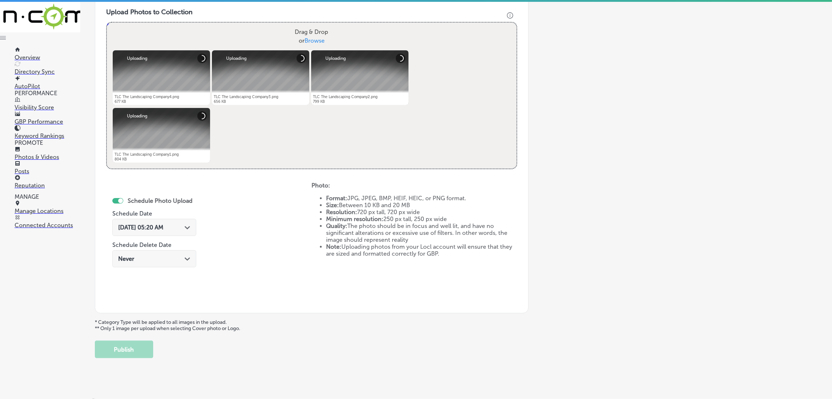
click at [169, 231] on div "[DATE] 05:20 AM Path Created with Sketch." at bounding box center [154, 227] width 84 height 17
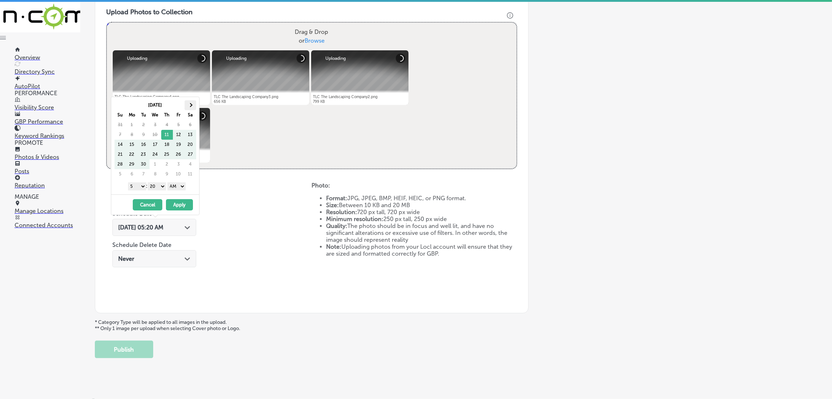
click at [187, 108] on th at bounding box center [191, 105] width 12 height 10
click at [180, 190] on select "AM PM" at bounding box center [176, 186] width 18 height 8
click at [161, 184] on select "00 10 20 30 40 50" at bounding box center [157, 186] width 18 height 8
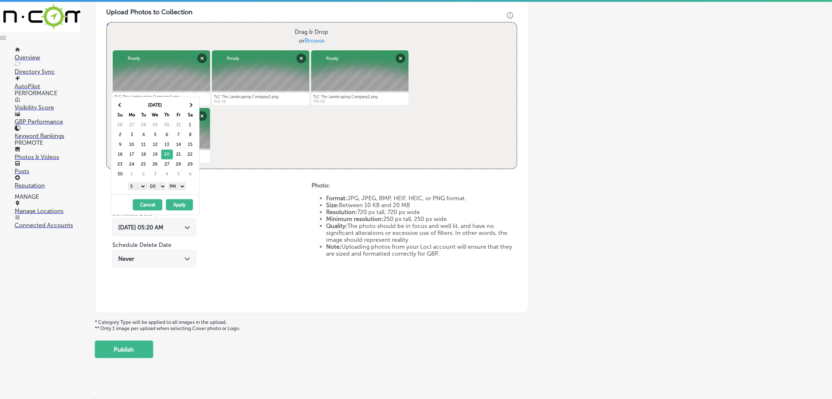
drag, startPoint x: 135, startPoint y: 188, endPoint x: 152, endPoint y: 213, distance: 30.0
click at [135, 188] on select "1 2 3 4 5 6 7 8 9 10 11 12" at bounding box center [137, 186] width 18 height 8
click at [171, 209] on button "Apply" at bounding box center [179, 204] width 27 height 11
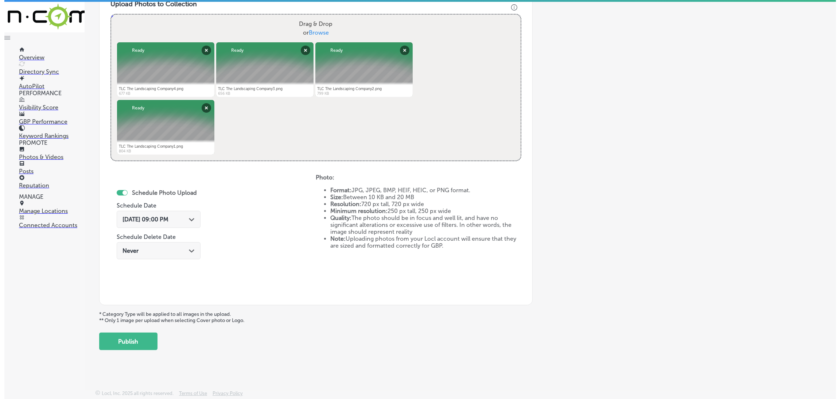
scroll to position [272, 0]
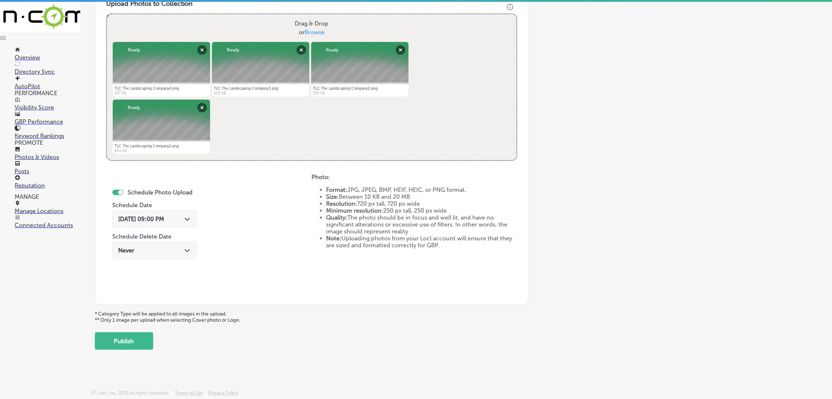
drag, startPoint x: 128, startPoint y: 345, endPoint x: 158, endPoint y: 344, distance: 29.9
click at [129, 253] on button "Publish" at bounding box center [124, 341] width 58 height 18
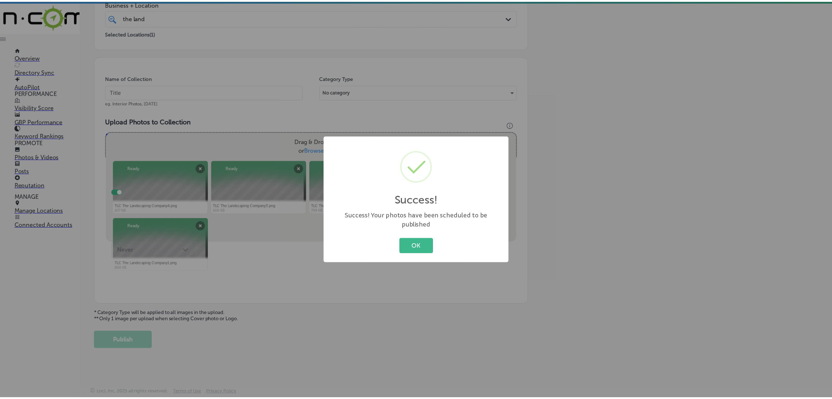
scroll to position [154, 0]
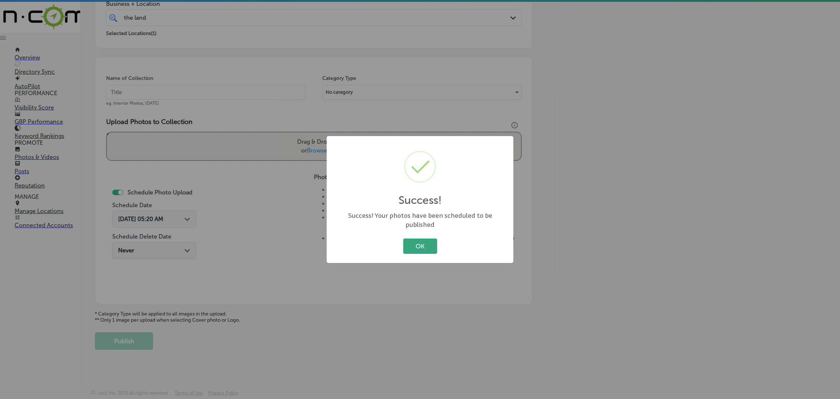
click at [417, 238] on button "OK" at bounding box center [420, 245] width 34 height 15
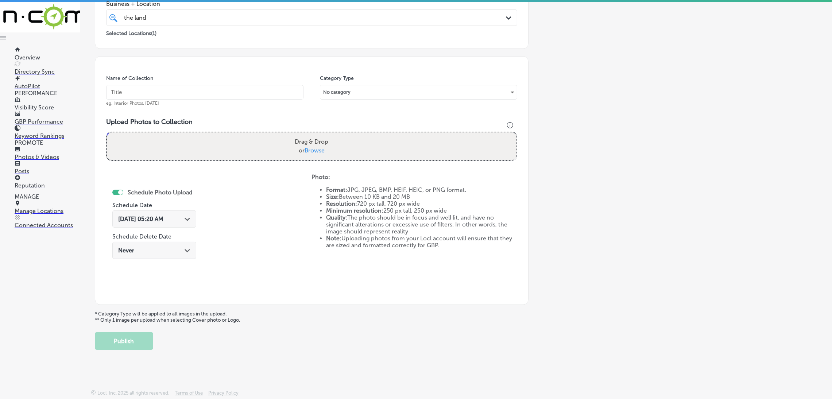
click at [195, 92] on input "text" at bounding box center [204, 92] width 197 height 15
paste input "The-Landscping-Company-TLC-landscape-companies-near-me"
type input "The-Landscping-Company-TLC-landscape-companies-near-me"
click at [321, 161] on div "Upload Photos to Collection Powered by PQINA Drag & Drop or Browse TLC The Land…" at bounding box center [311, 142] width 411 height 49
click at [321, 153] on span "Browse" at bounding box center [315, 150] width 20 height 7
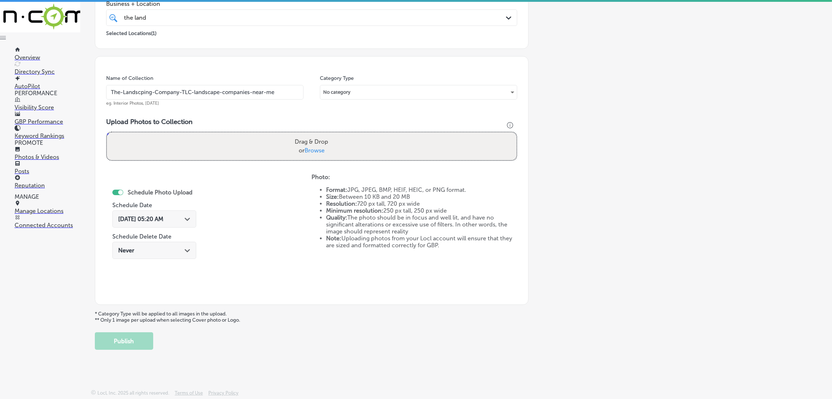
click at [321, 135] on input "Drag & Drop or Browse" at bounding box center [312, 133] width 410 height 2
type input "C:\fakepath\TLC The Landscaping Company.png"
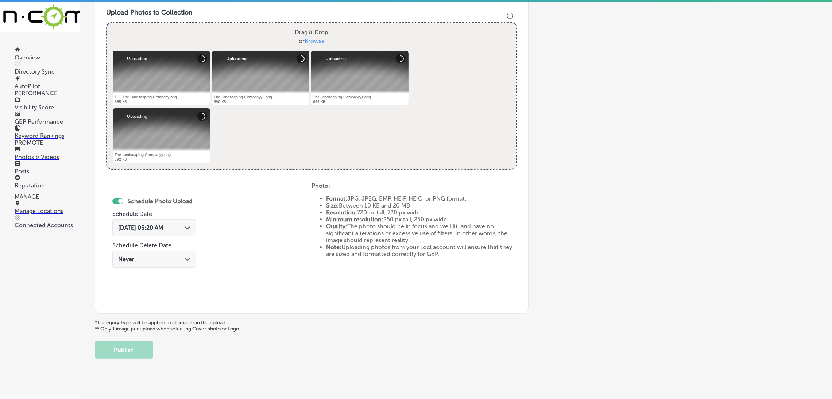
scroll to position [264, 0]
click at [172, 230] on div "[DATE] 05:20 AM Path Created with Sketch." at bounding box center [154, 227] width 84 height 17
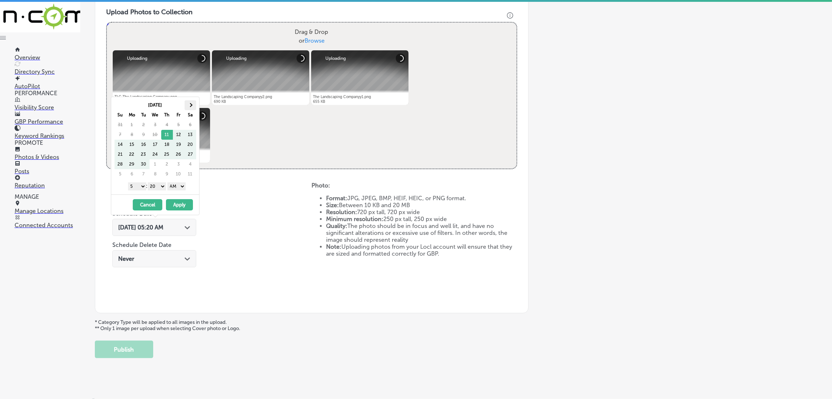
click at [192, 107] on th at bounding box center [191, 105] width 12 height 10
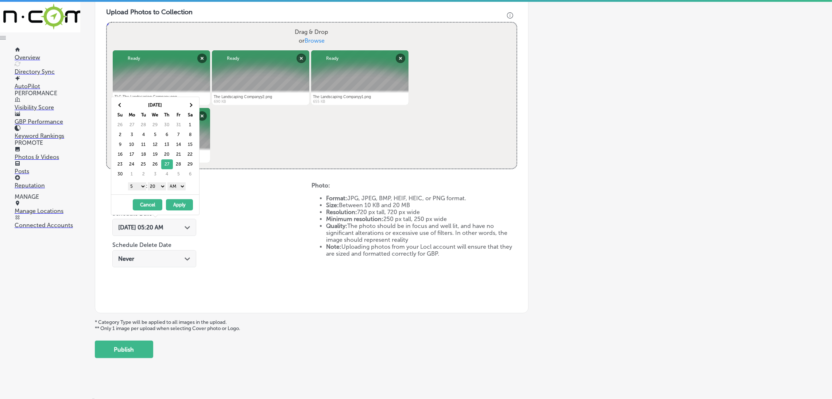
click at [185, 189] on select "AM PM" at bounding box center [176, 186] width 18 height 8
click at [164, 191] on div "1 2 3 4 5 6 7 8 9 10 11 12 : 00 10 20 30 40 50 AM PM" at bounding box center [156, 186] width 85 height 11
click at [153, 190] on select "00 10 20 30 40 50" at bounding box center [157, 186] width 18 height 8
click at [139, 190] on select "1 2 3 4 5 6 7 8 9 10 11 12" at bounding box center [137, 186] width 18 height 8
click at [189, 201] on button "Apply" at bounding box center [179, 204] width 27 height 11
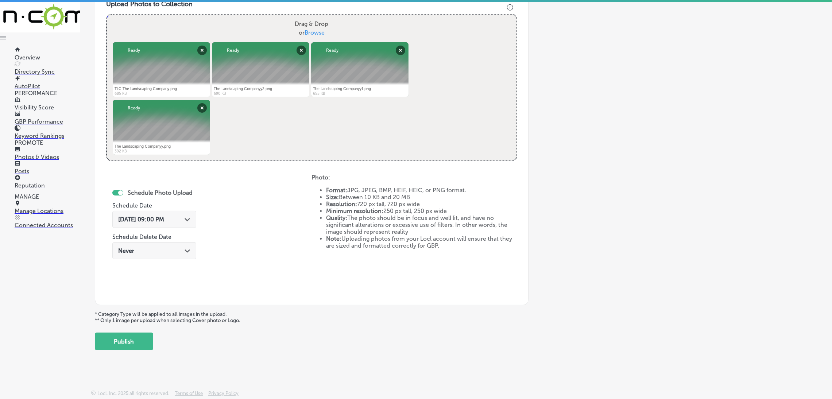
scroll to position [272, 0]
click at [140, 253] on button "Publish" at bounding box center [124, 341] width 58 height 18
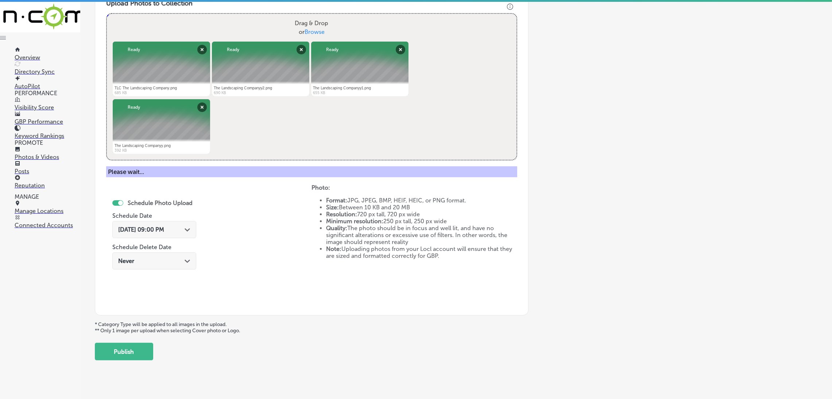
scroll to position [154, 0]
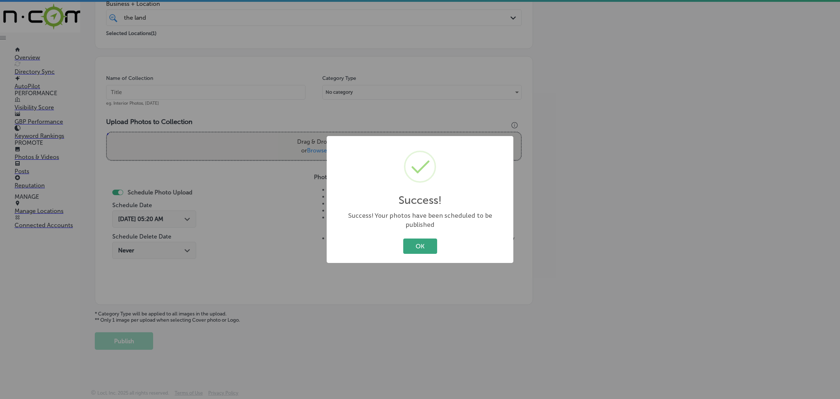
click at [433, 238] on button "OK" at bounding box center [420, 245] width 34 height 15
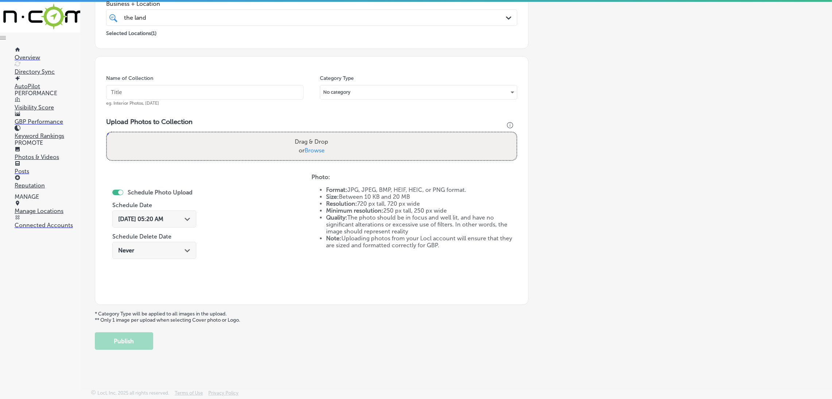
click at [248, 90] on input "text" at bounding box center [204, 92] width 197 height 15
paste input "The-Landscping-Company-TLC-landscape-companies-near-me"
type input "The-Landscping-Company-TLC-landscape-companies-near-me"
click at [314, 138] on label "Drag & Drop or Browse" at bounding box center [311, 146] width 39 height 23
click at [314, 135] on input "Drag & Drop or Browse" at bounding box center [312, 133] width 410 height 2
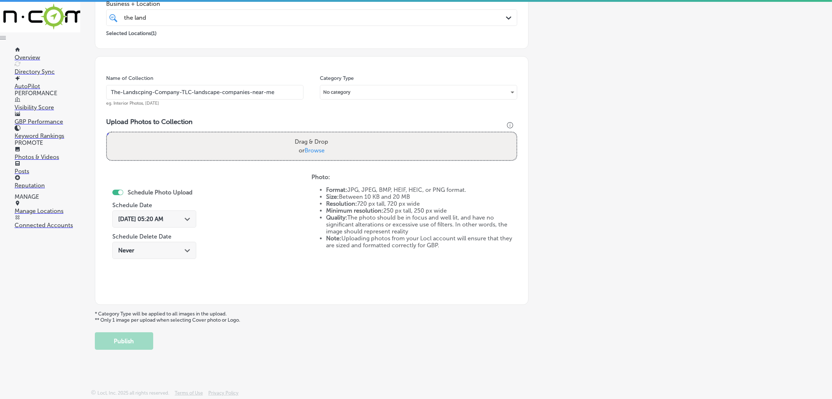
type input "C:\fakepath\The Landscaping Company8.png"
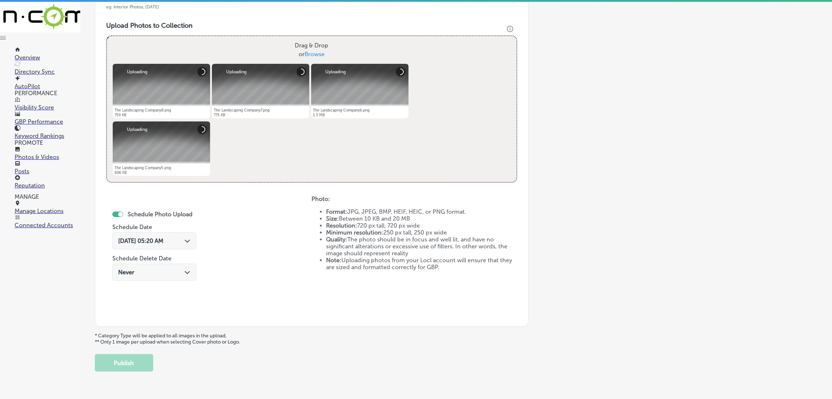
scroll to position [264, 0]
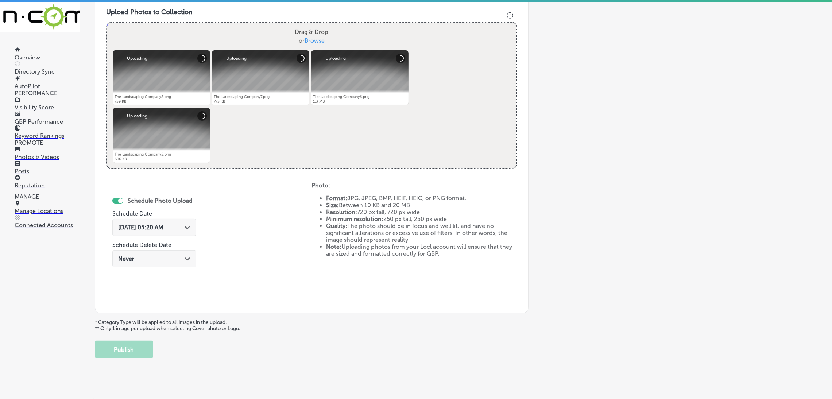
click at [131, 228] on span "[DATE] 05:20 AM" at bounding box center [140, 227] width 45 height 7
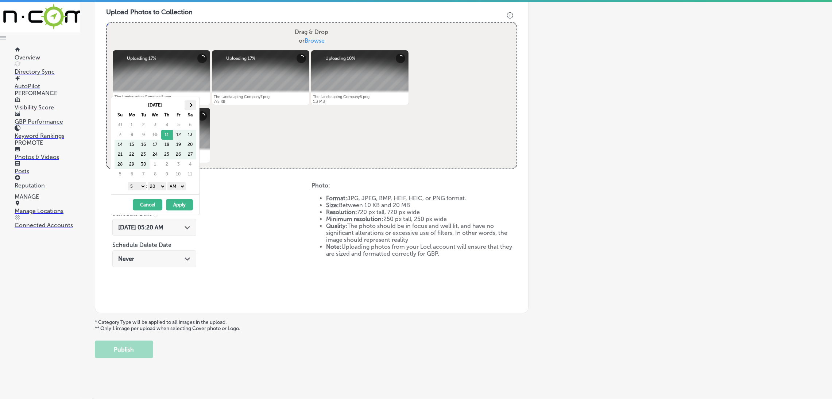
click at [191, 106] on th at bounding box center [191, 105] width 12 height 10
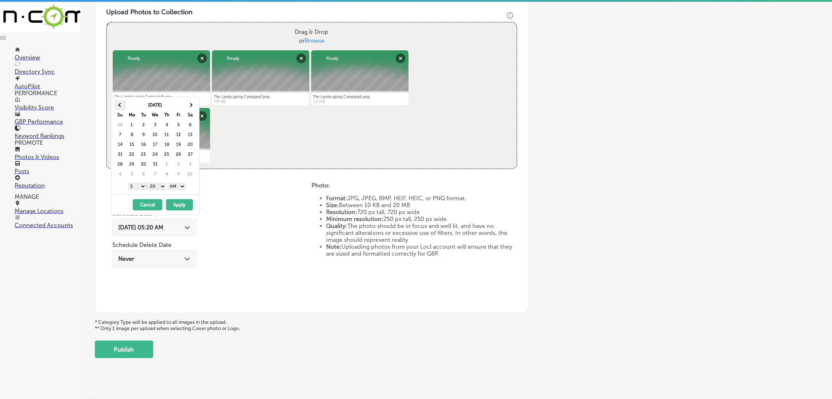
click at [121, 105] on span at bounding box center [120, 105] width 4 height 4
click at [179, 189] on select "AM PM" at bounding box center [176, 186] width 18 height 8
click at [160, 186] on select "00 10 20 30 40 50" at bounding box center [157, 186] width 18 height 8
click at [137, 187] on select "1 2 3 4 5 6 7 8 9 10 11 12" at bounding box center [137, 186] width 18 height 8
click at [176, 202] on button "Apply" at bounding box center [179, 204] width 27 height 11
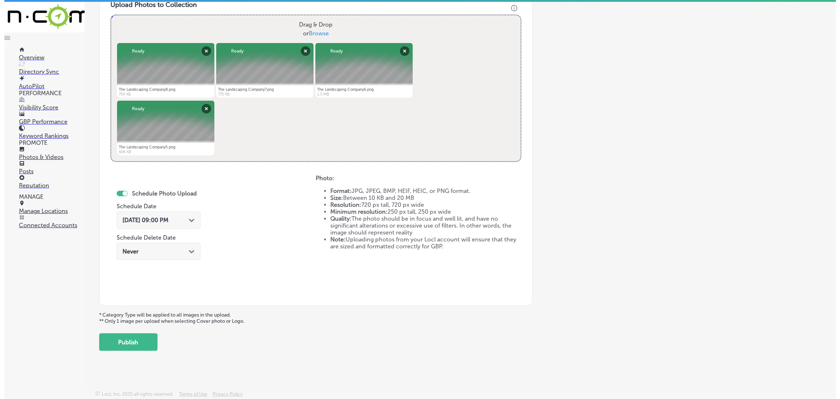
scroll to position [272, 0]
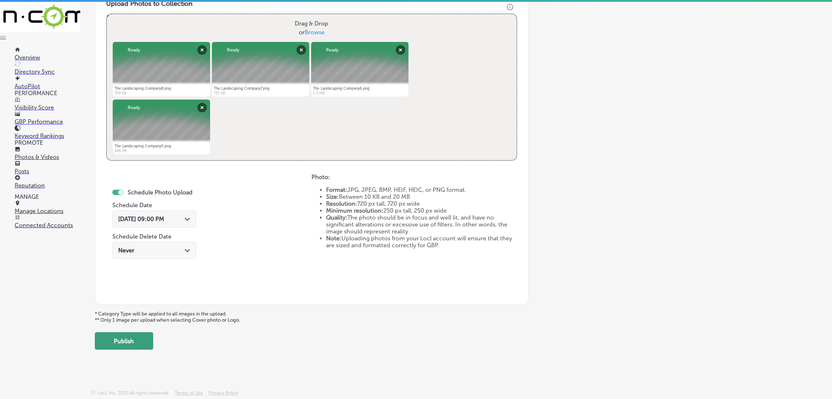
click at [132, 253] on button "Publish" at bounding box center [124, 341] width 58 height 18
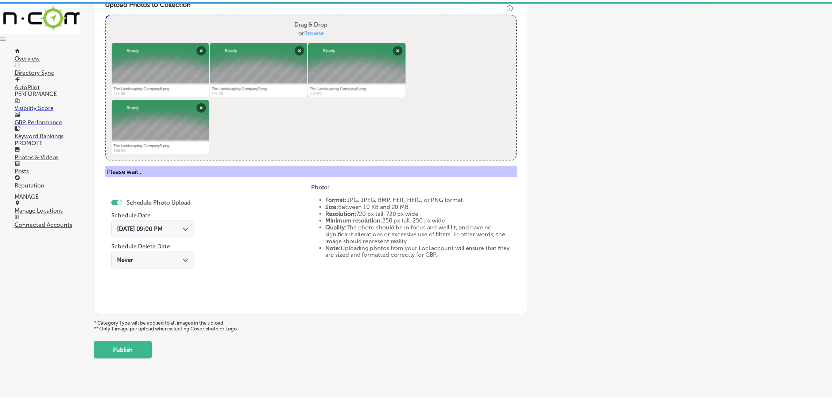
scroll to position [154, 0]
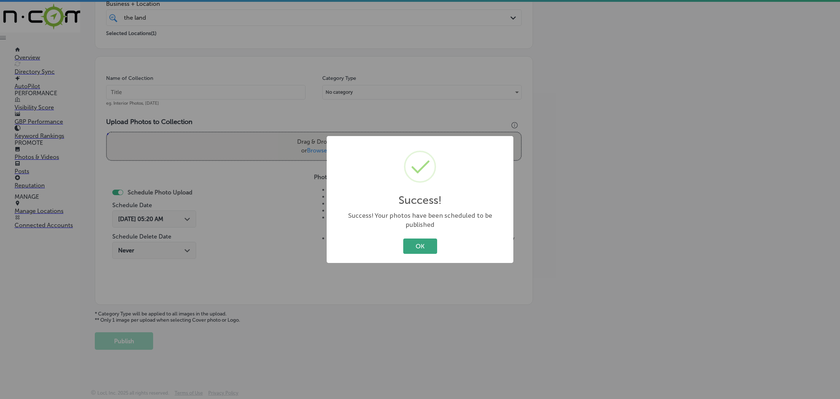
click at [431, 246] on button "OK" at bounding box center [420, 245] width 34 height 15
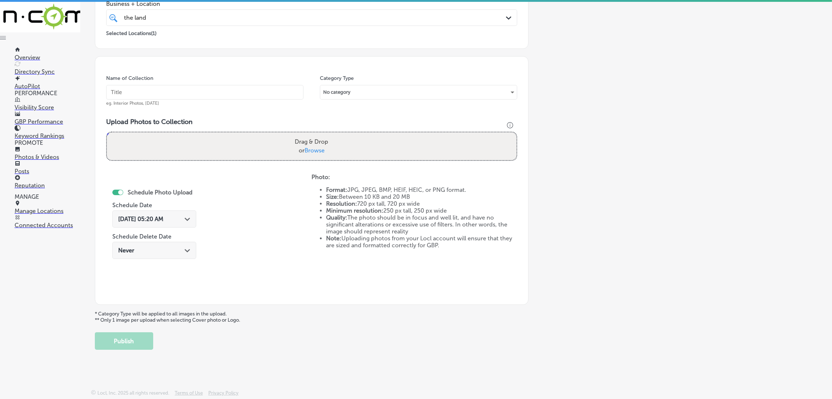
drag, startPoint x: 232, startPoint y: 90, endPoint x: 229, endPoint y: 94, distance: 5.0
click at [229, 94] on input "text" at bounding box center [204, 92] width 197 height 15
paste input "The-Landscping-Company-TLC-landscape-companies-near-me"
type input "The-Landscping-Company-TLC-landscape-companies-near-me"
click at [352, 148] on div "Drag & Drop or Browse" at bounding box center [312, 146] width 410 height 28
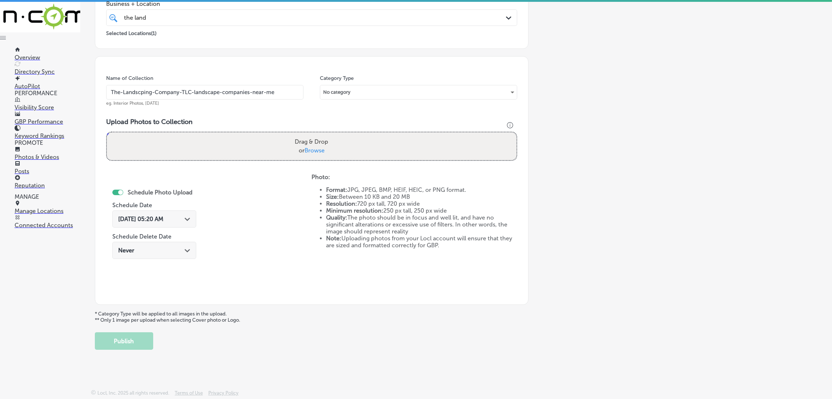
click at [107, 132] on input "Drag & Drop or Browse" at bounding box center [312, 133] width 410 height 2
type input "C:\fakepath\The Landscaping Company4.png"
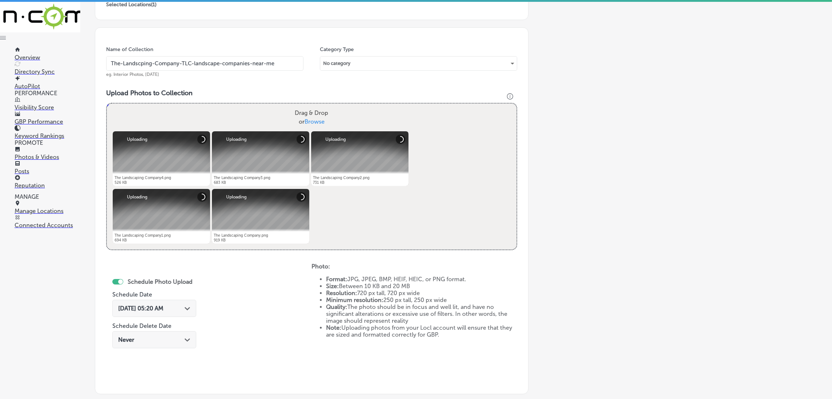
scroll to position [209, 0]
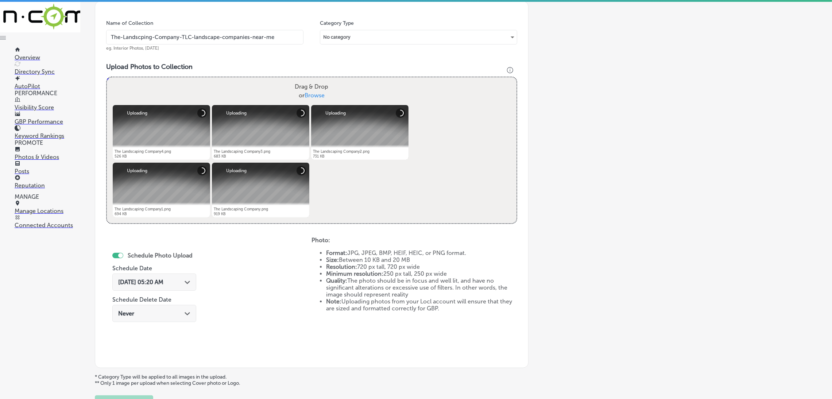
click at [156, 253] on div "[DATE] 05:20 AM Path Created with Sketch." at bounding box center [154, 282] width 84 height 17
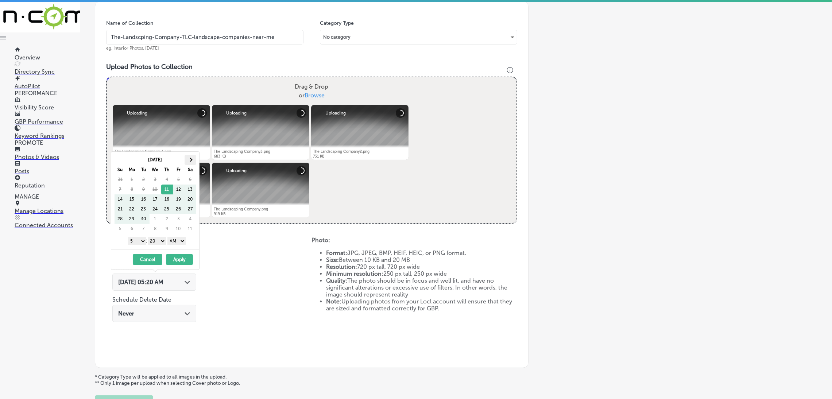
click at [191, 163] on th at bounding box center [191, 160] width 12 height 10
click at [182, 245] on select "AM PM" at bounding box center [176, 241] width 18 height 8
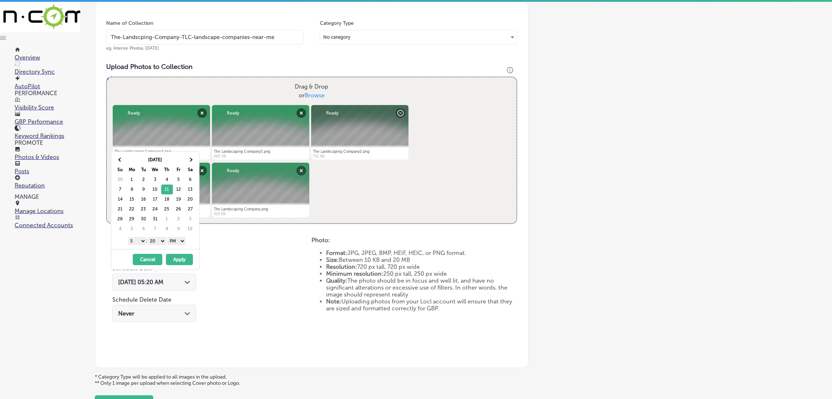
click at [155, 241] on select "00 10 20 30 40 50" at bounding box center [157, 241] width 18 height 8
drag, startPoint x: 138, startPoint y: 241, endPoint x: 139, endPoint y: 269, distance: 28.1
click at [138, 241] on select "1 2 3 4 5 6 7 8 9 10 11 12" at bounding box center [137, 241] width 18 height 8
click at [187, 253] on button "Apply" at bounding box center [179, 259] width 27 height 11
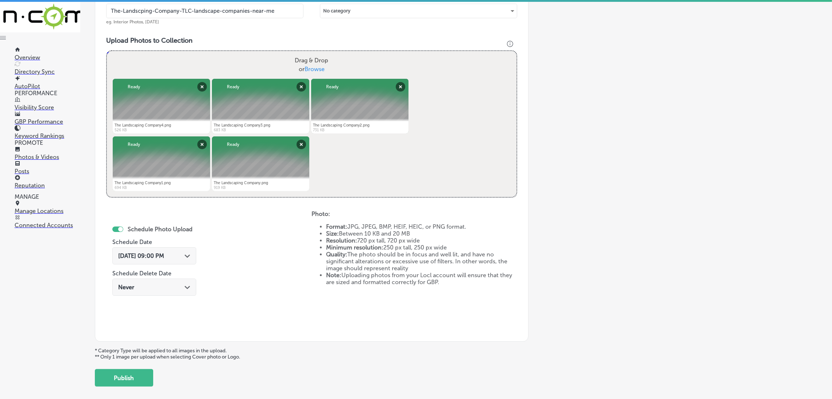
scroll to position [272, 0]
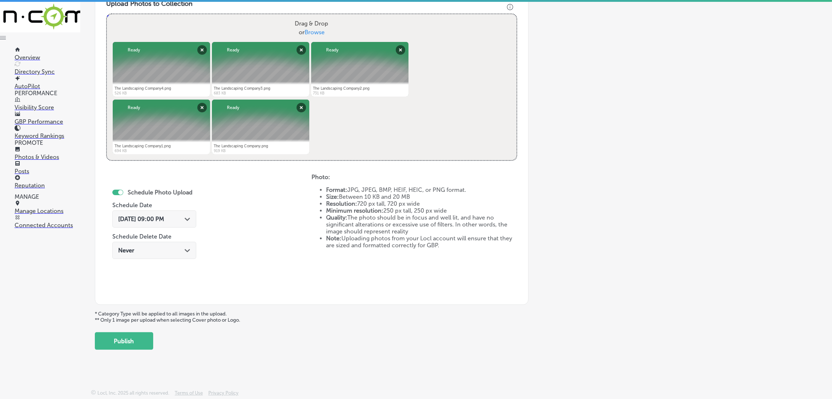
click at [153, 253] on div "Add a Collection Which Type of Image or Video Would You Like to Upload? Photo C…" at bounding box center [456, 62] width 722 height 576
click at [154, 253] on div "Add a Collection Which Type of Image or Video Would You Like to Upload? Photo C…" at bounding box center [456, 62] width 722 height 576
click at [148, 253] on button "Publish" at bounding box center [124, 341] width 58 height 18
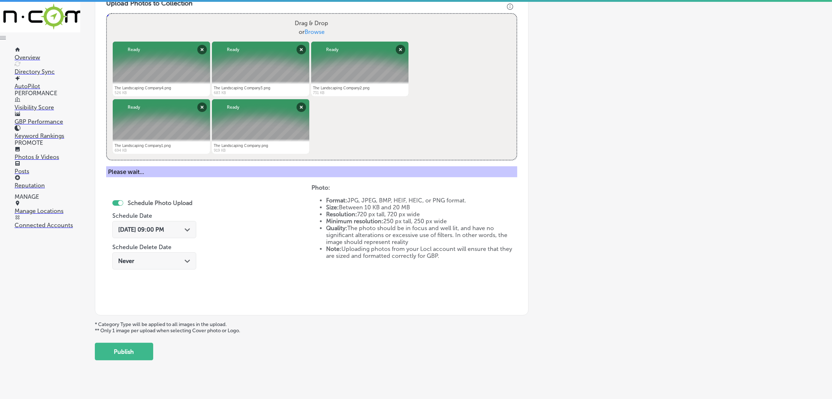
scroll to position [154, 0]
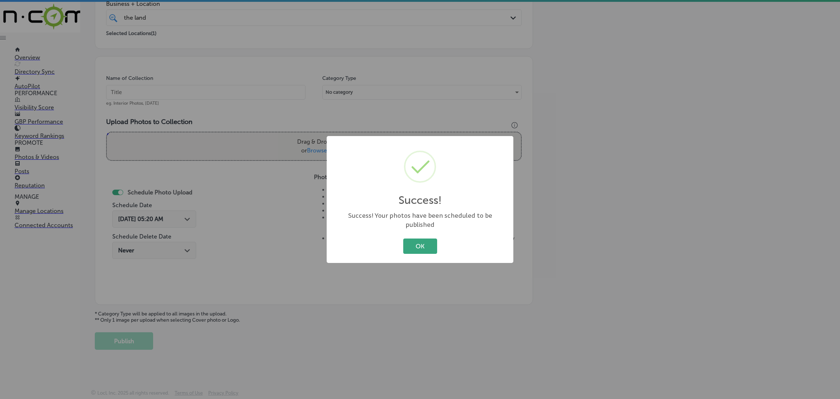
click at [412, 240] on button "OK" at bounding box center [420, 245] width 34 height 15
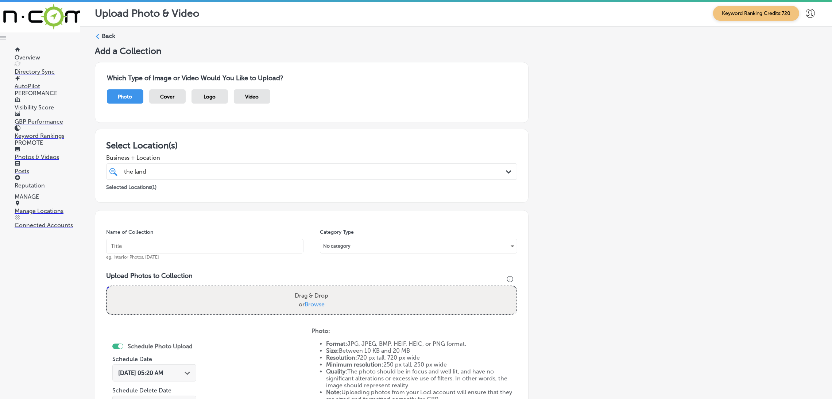
scroll to position [0, 0]
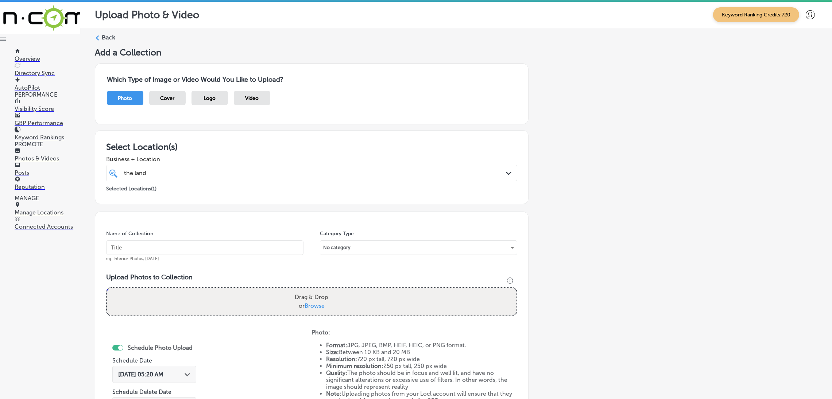
click at [110, 38] on label "Back" at bounding box center [108, 38] width 13 height 8
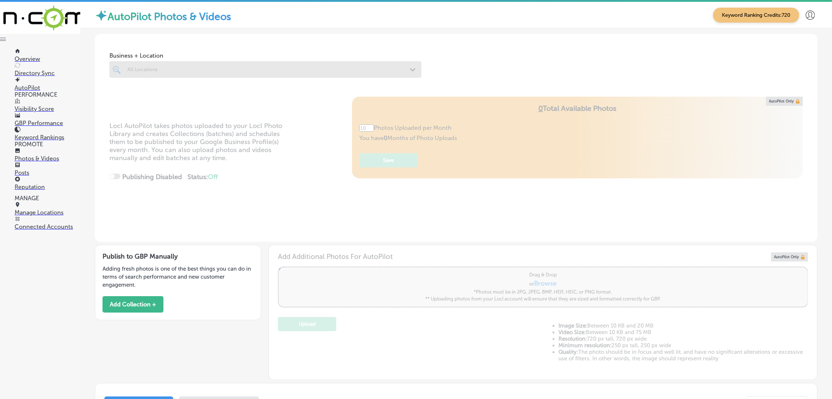
type input "5"
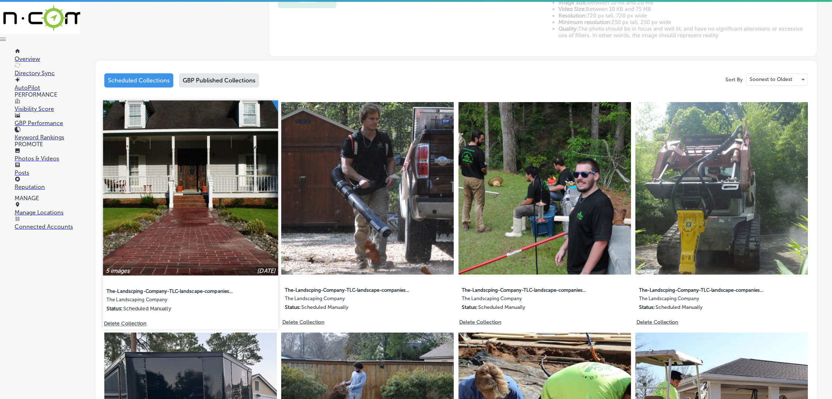
scroll to position [326, 0]
